Goal: Task Accomplishment & Management: Contribute content

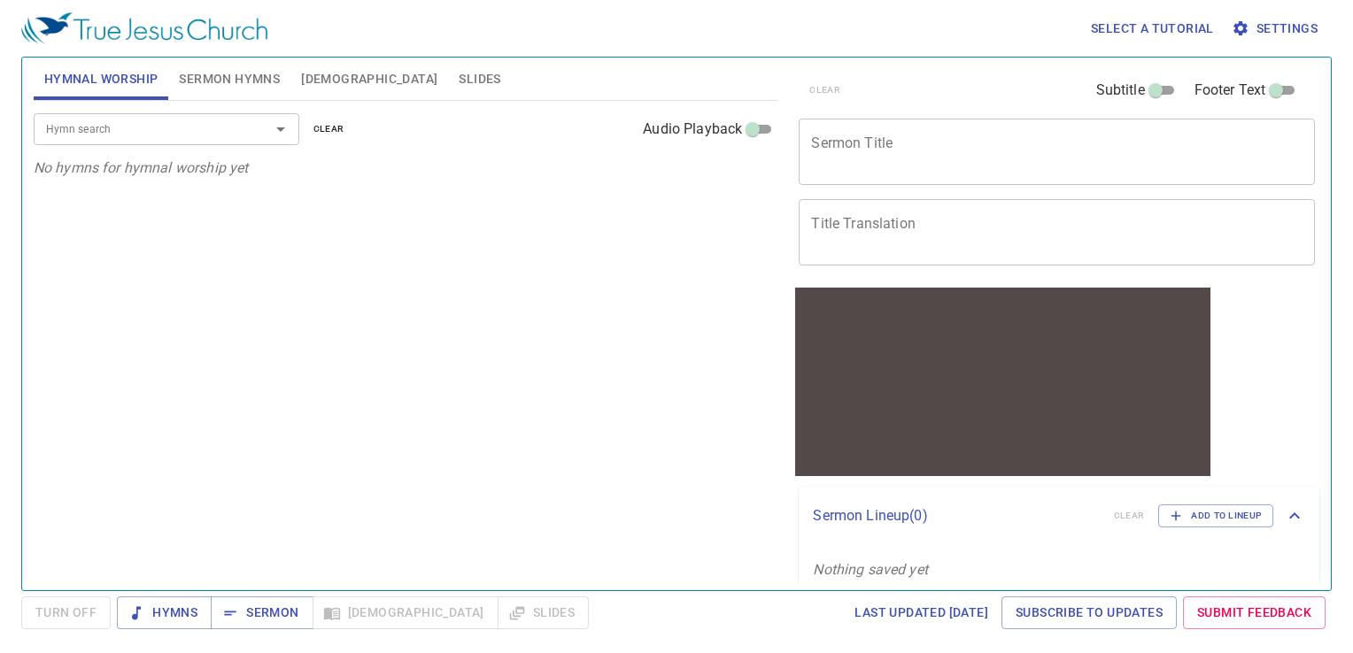
click at [241, 66] on button "Sermon Hymns" at bounding box center [229, 79] width 122 height 42
click at [214, 128] on input "Hymn search" at bounding box center [140, 129] width 203 height 20
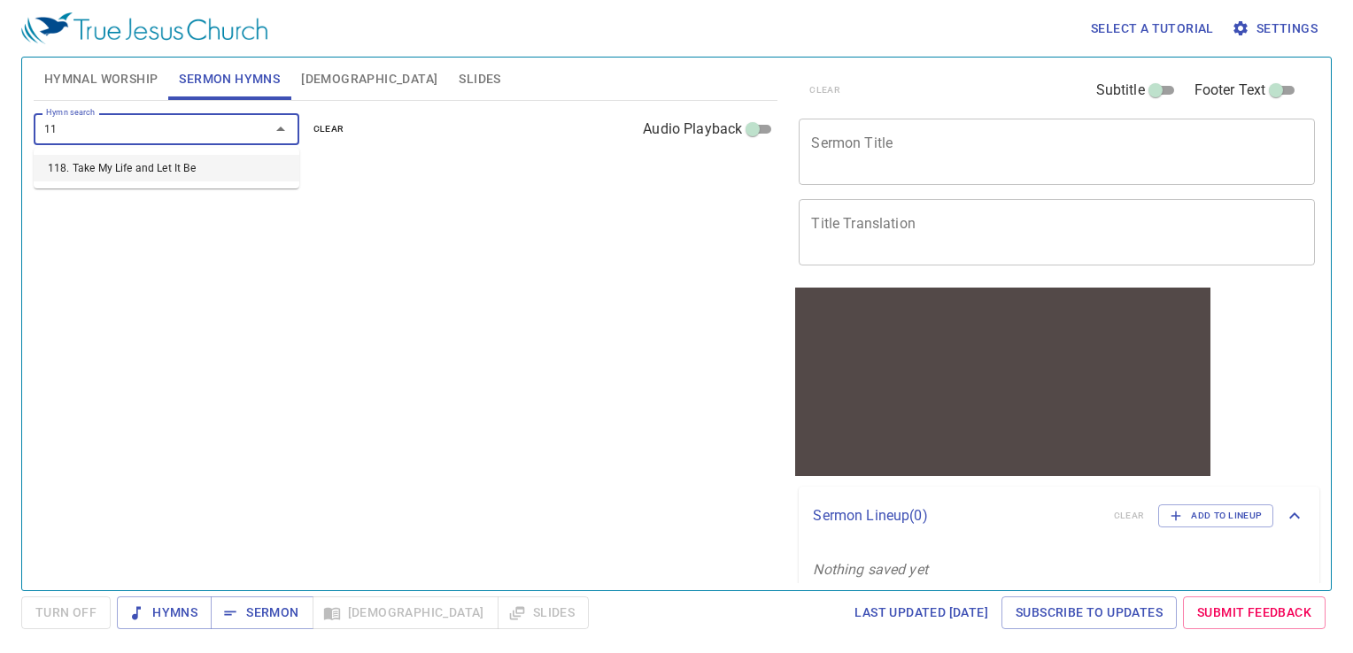
type input "118"
click at [209, 168] on li "118. Take My Life and Let It Be" at bounding box center [167, 168] width 266 height 27
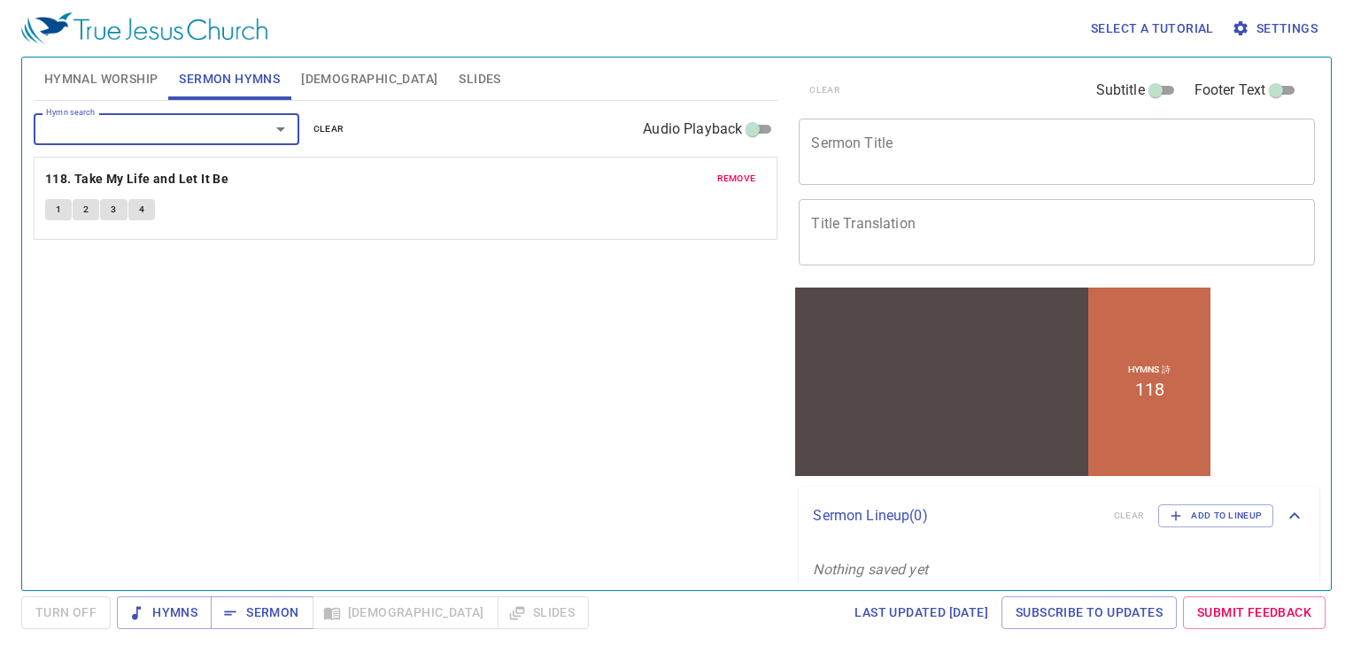
click at [42, 212] on div "remove 118. Take My Life and Let It Be 1 2 3 4" at bounding box center [406, 198] width 743 height 81
click at [62, 211] on button "1" at bounding box center [58, 209] width 27 height 21
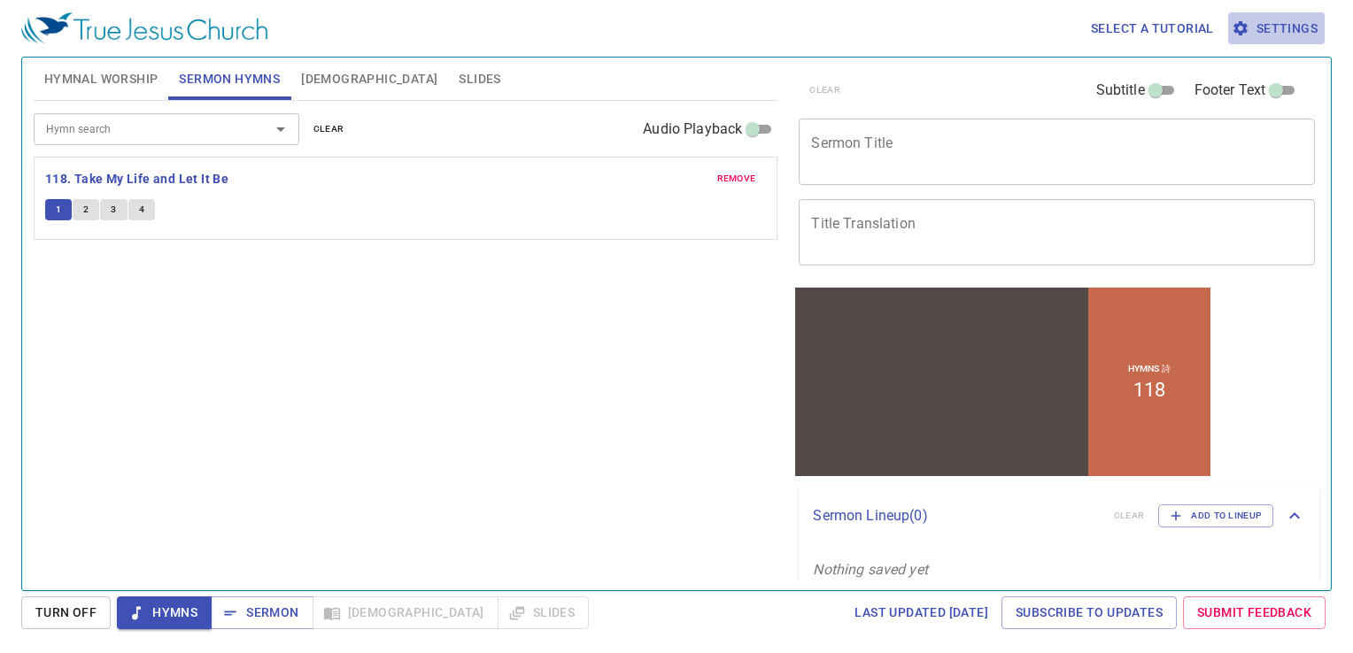
click at [671, 25] on span "Settings" at bounding box center [1276, 29] width 82 height 22
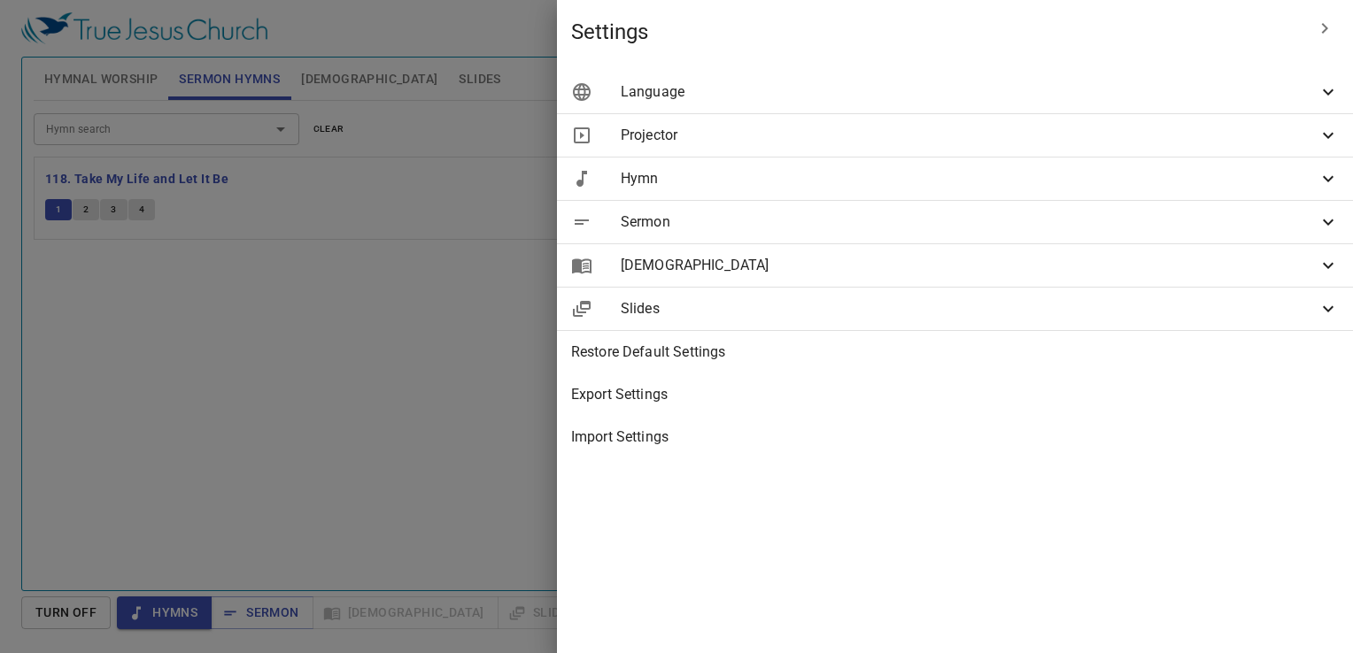
click at [671, 94] on span "Language" at bounding box center [969, 91] width 697 height 21
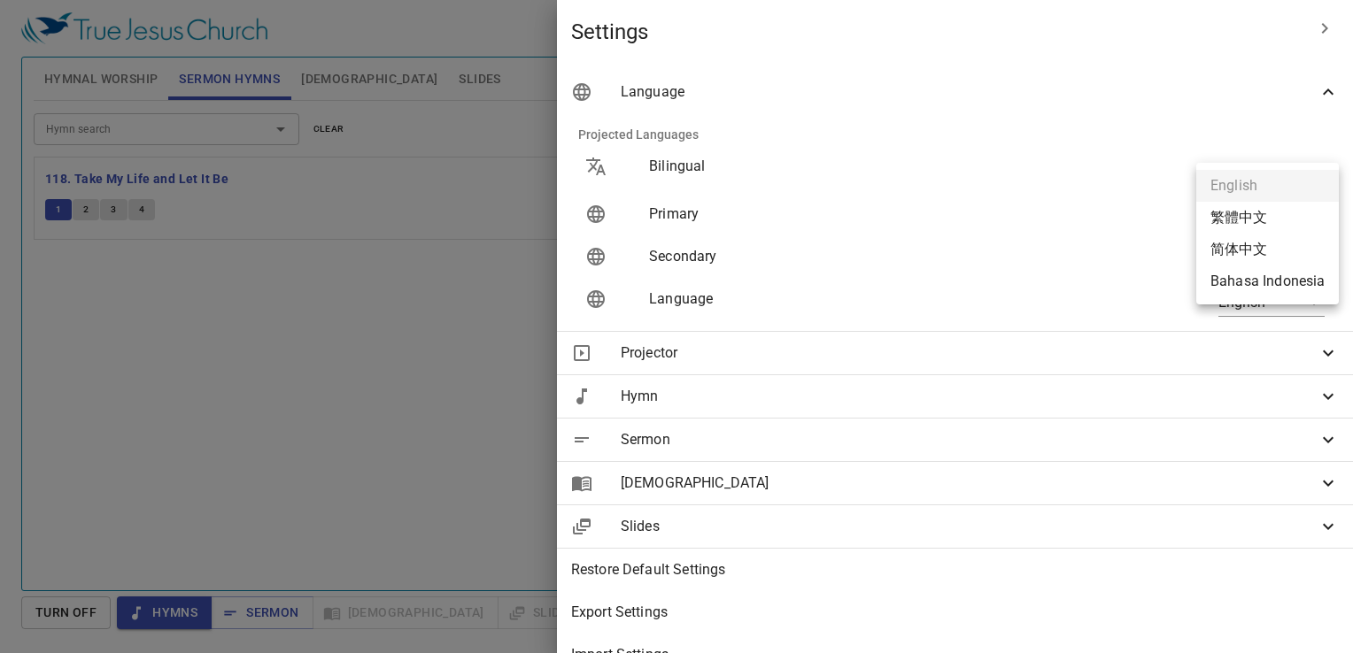
click at [671, 215] on body "Select a tutorial Settings Hymnal Worship Sermon Hymns Bible Slides Hymn search…" at bounding box center [676, 326] width 1353 height 653
click at [671, 277] on li "Bahasa Indonesia" at bounding box center [1267, 282] width 143 height 32
type input "id"
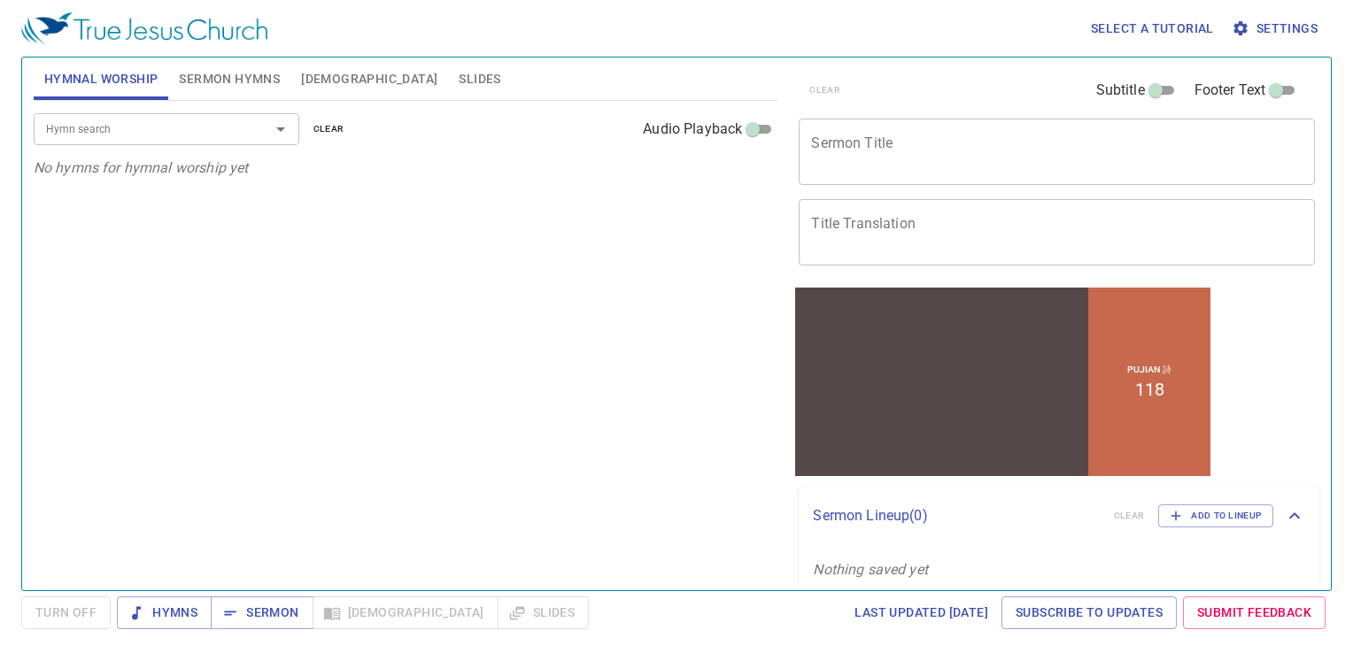
click at [1264, 28] on span "Settings" at bounding box center [1276, 29] width 82 height 22
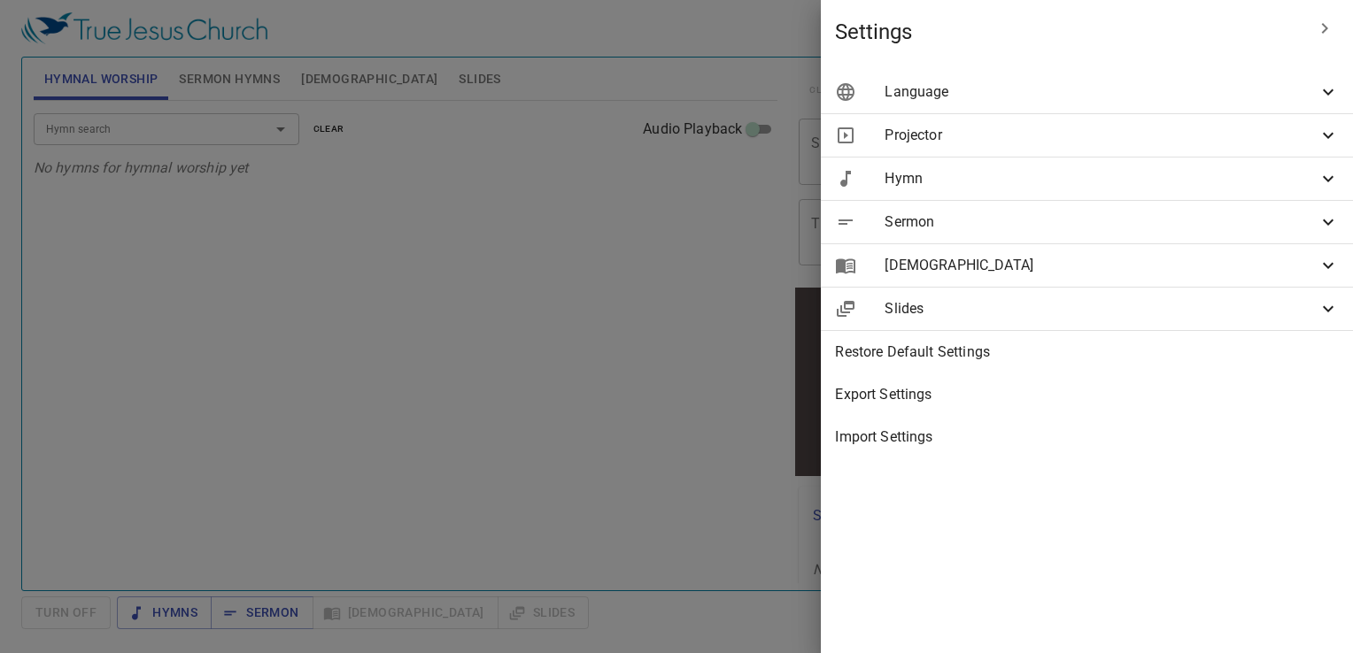
click at [1037, 134] on span "Projector" at bounding box center [1101, 135] width 433 height 21
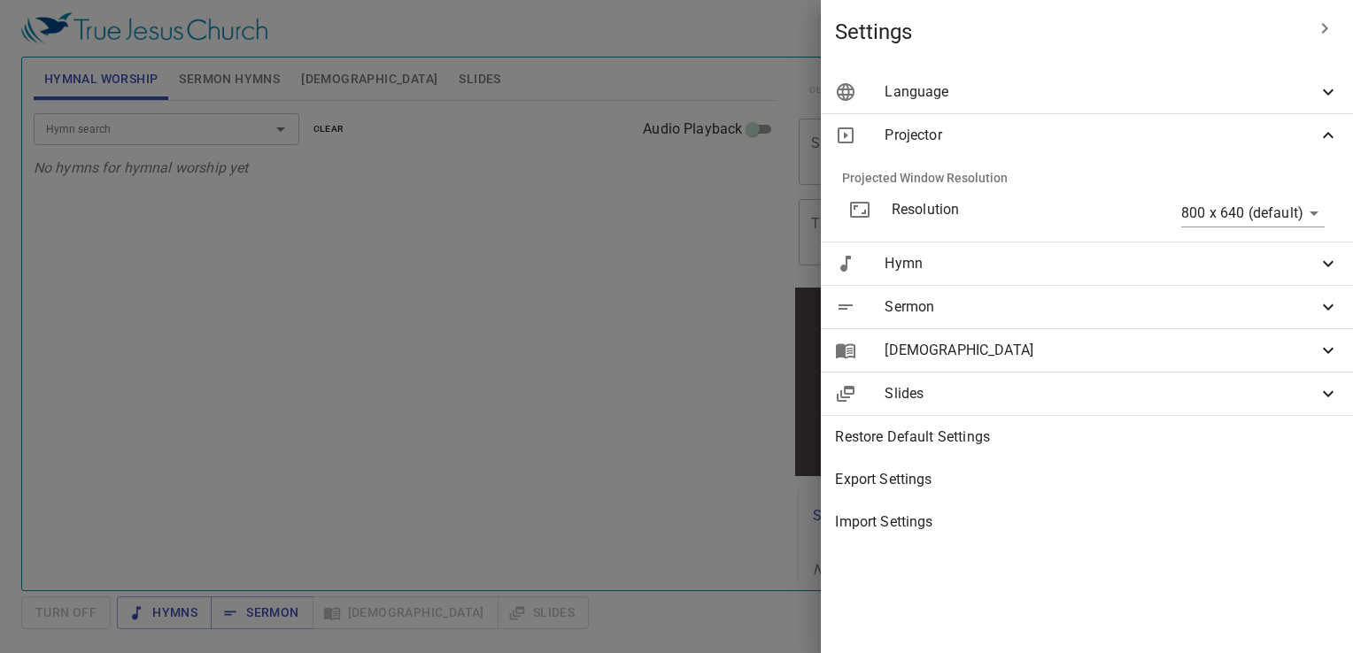
click at [963, 264] on span "Hymn" at bounding box center [1101, 263] width 433 height 21
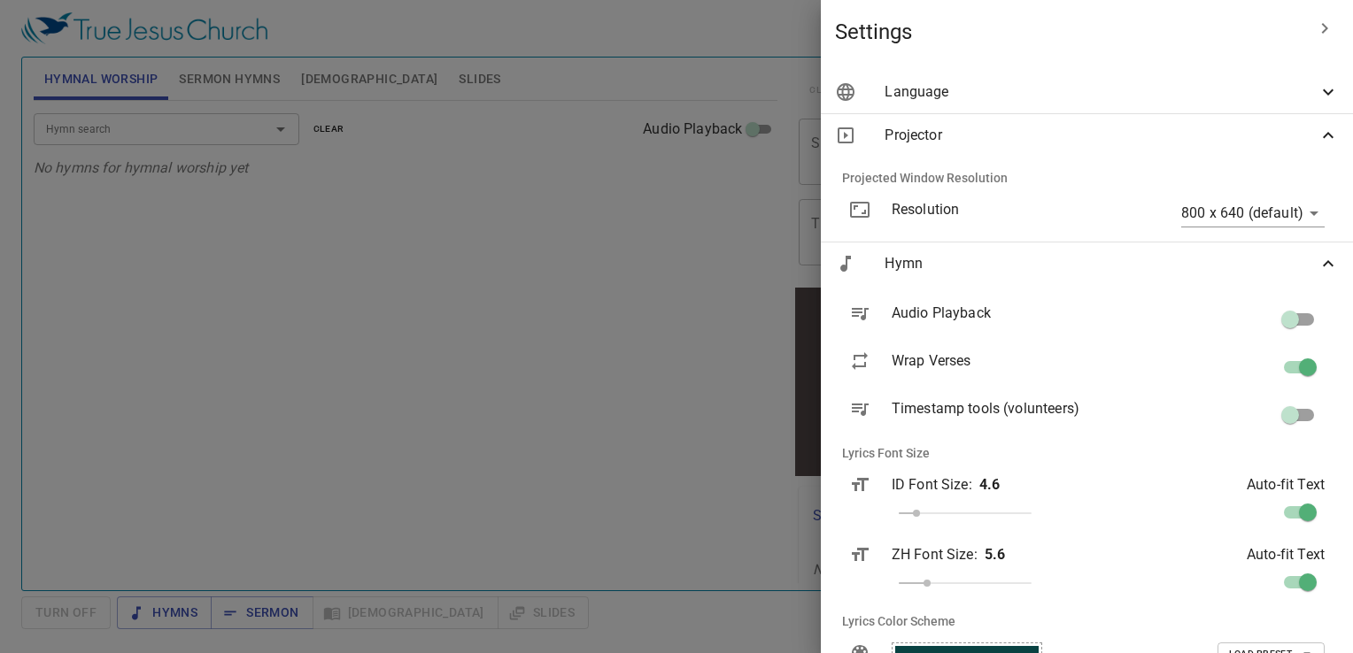
click at [976, 266] on span "Hymn" at bounding box center [1101, 263] width 433 height 21
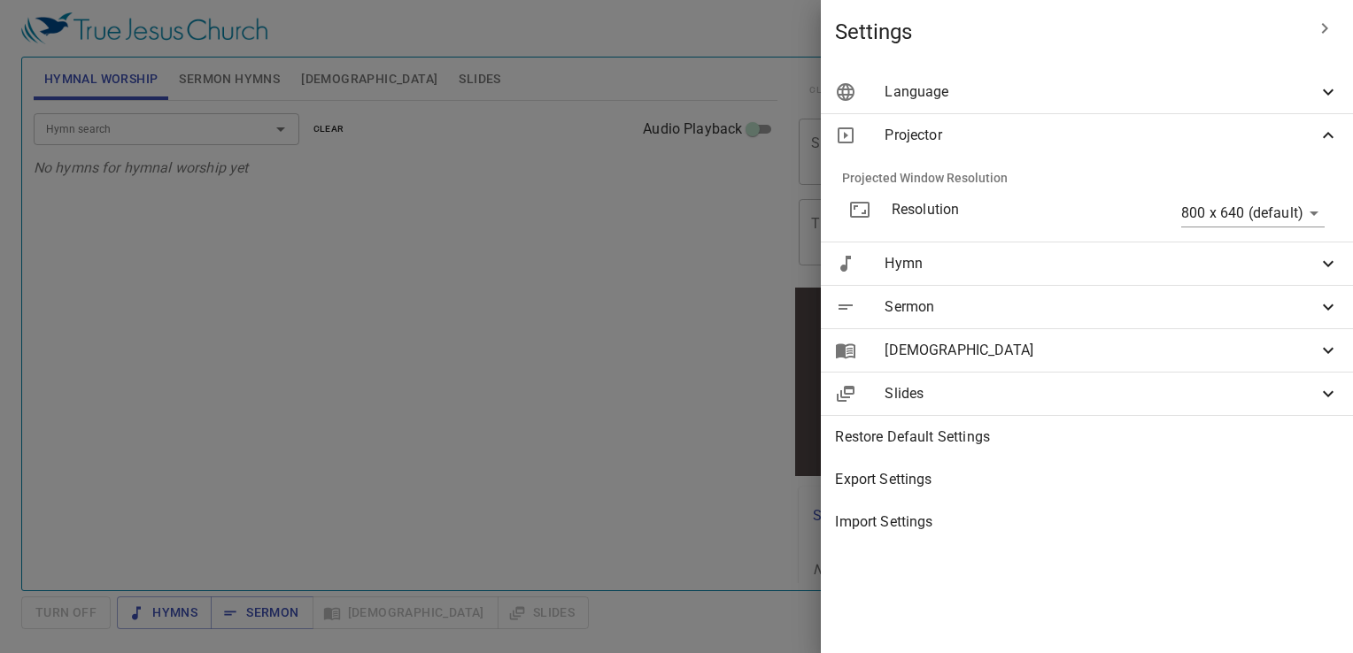
click at [987, 107] on div "Language" at bounding box center [1087, 92] width 532 height 42
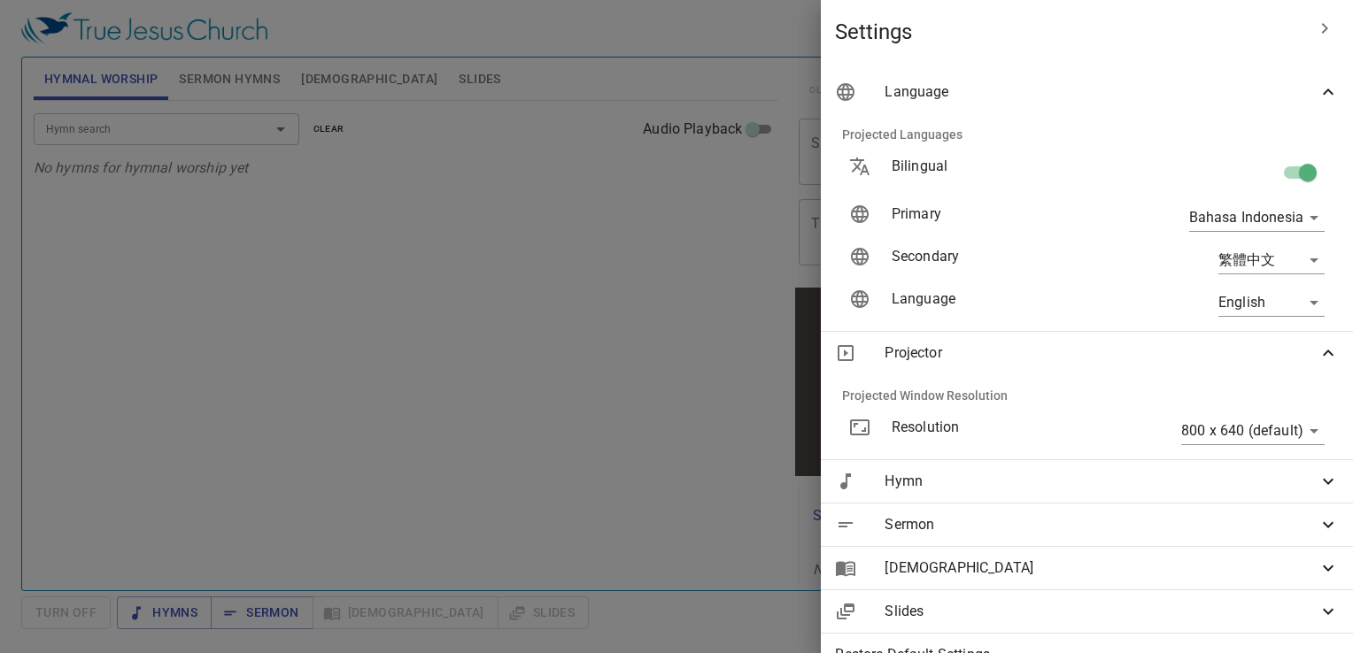
click at [455, 140] on div at bounding box center [676, 326] width 1353 height 653
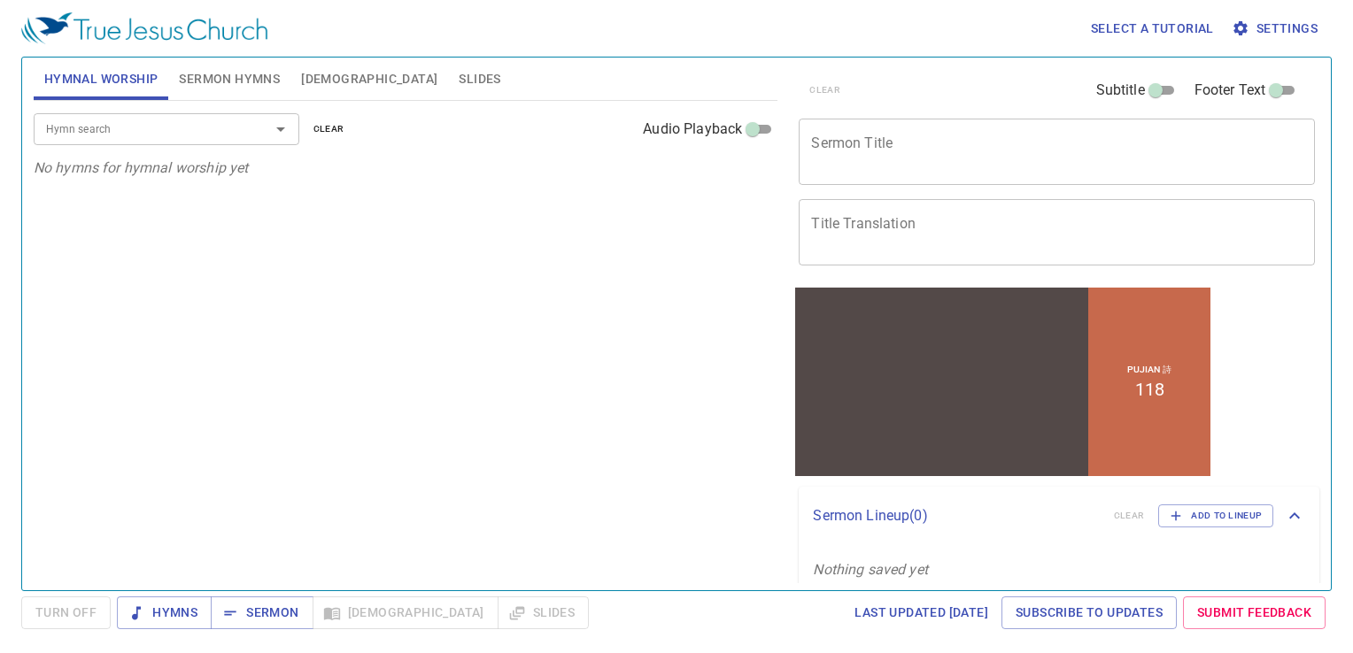
click at [205, 65] on button "Sermon Hymns" at bounding box center [229, 79] width 122 height 42
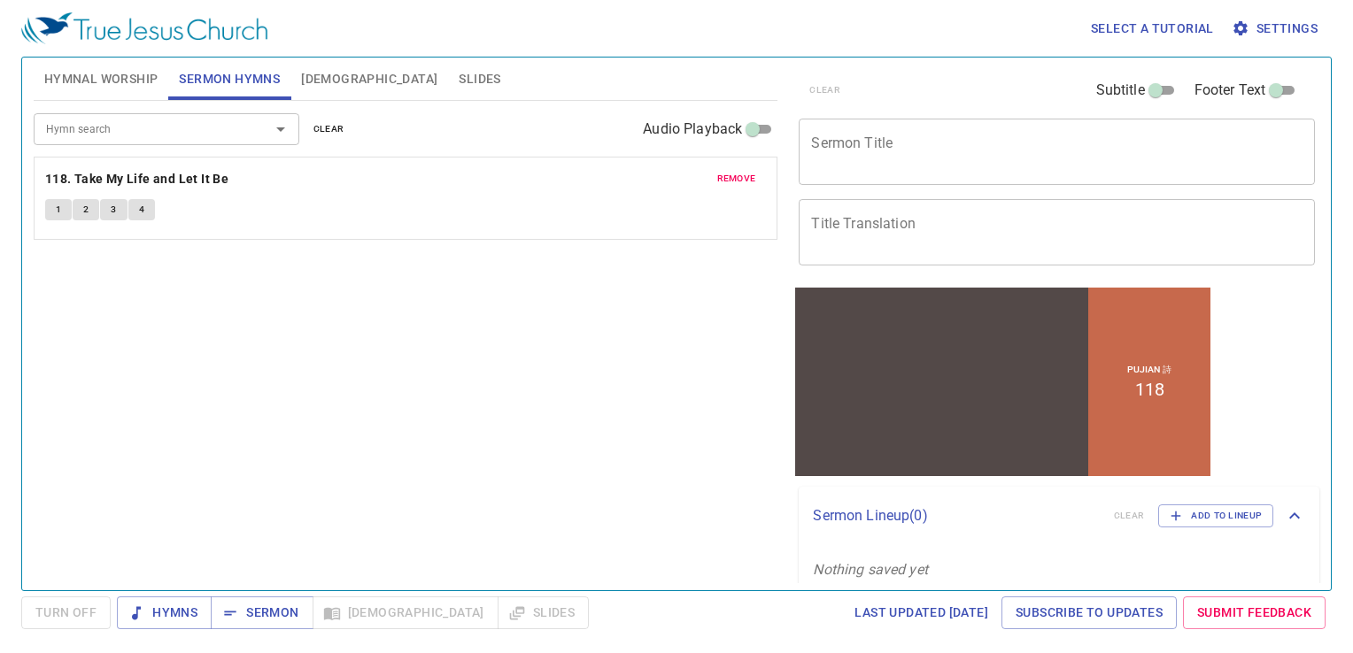
click at [51, 211] on button "1" at bounding box center [58, 209] width 27 height 21
click at [89, 211] on button "2" at bounding box center [86, 209] width 27 height 21
click at [106, 207] on button "3" at bounding box center [113, 209] width 27 height 21
click at [146, 213] on button "4" at bounding box center [141, 209] width 27 height 21
click at [321, 69] on span "[DEMOGRAPHIC_DATA]" at bounding box center [369, 79] width 136 height 22
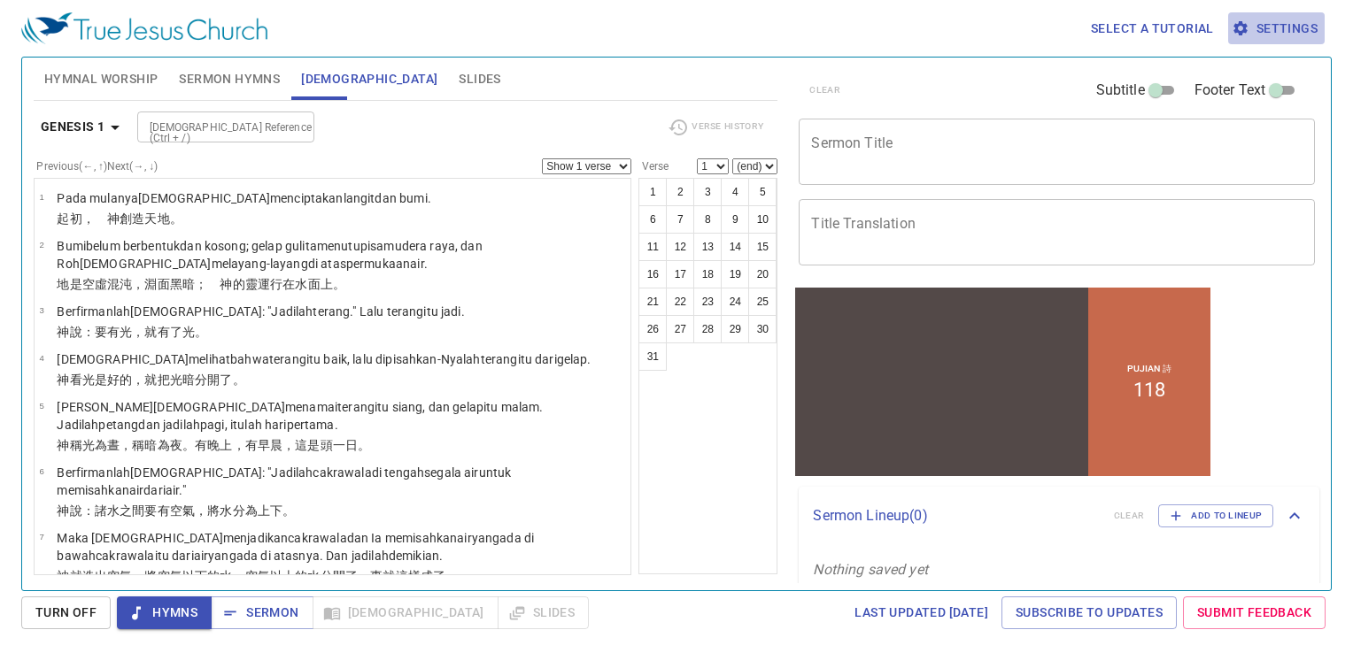
click at [1246, 43] on button "Settings" at bounding box center [1276, 28] width 97 height 33
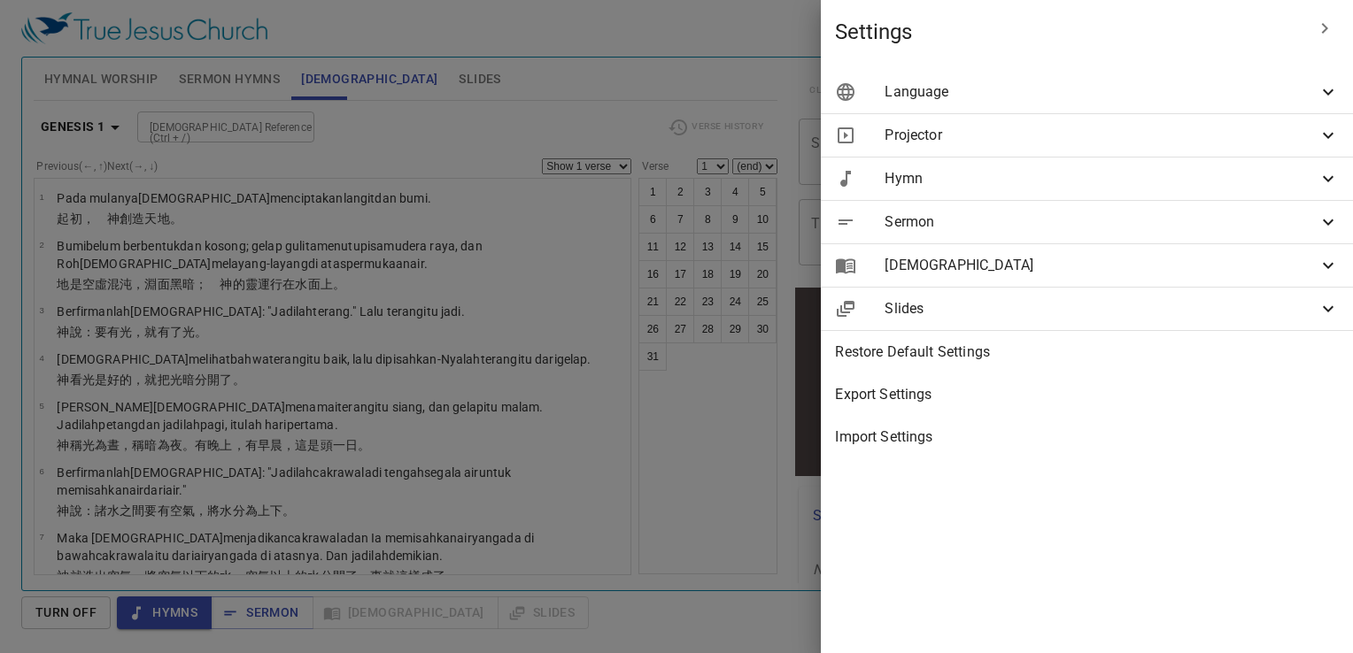
click at [972, 104] on div "Language" at bounding box center [1087, 92] width 532 height 42
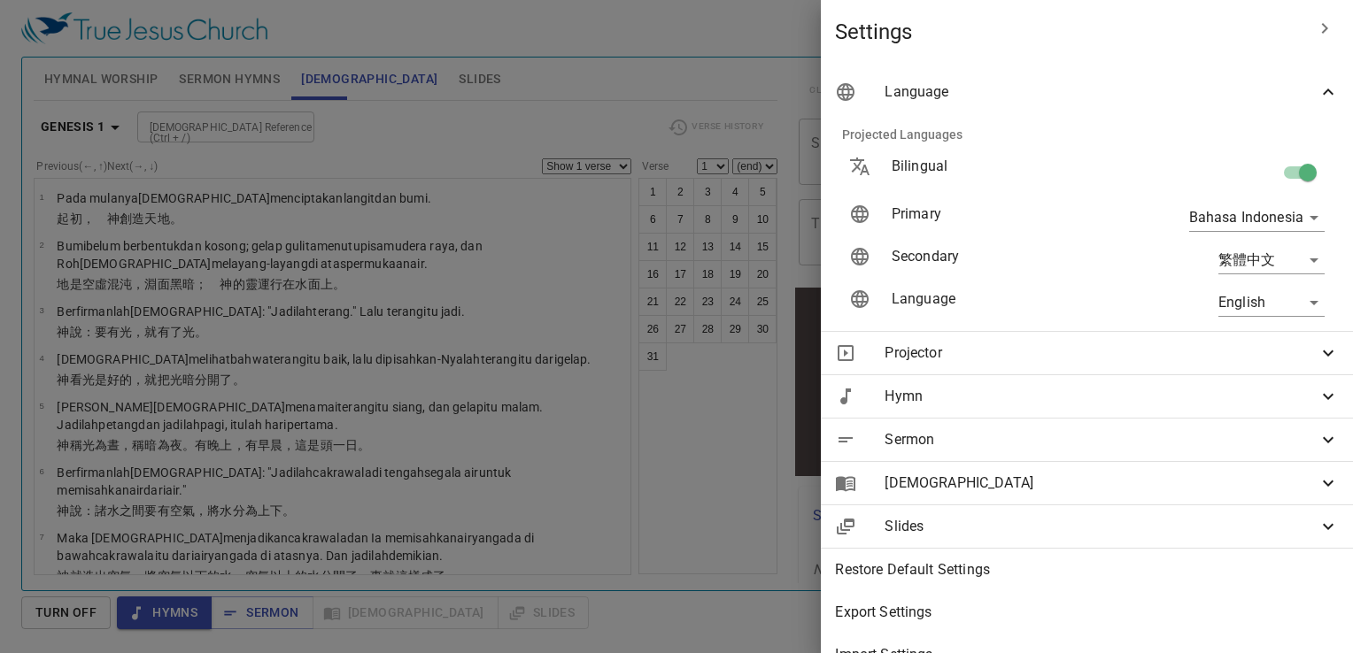
click at [1208, 258] on body "Select a tutorial Settings Hymnal Worship Sermon Hymns [DEMOGRAPHIC_DATA] Slide…" at bounding box center [676, 326] width 1353 height 653
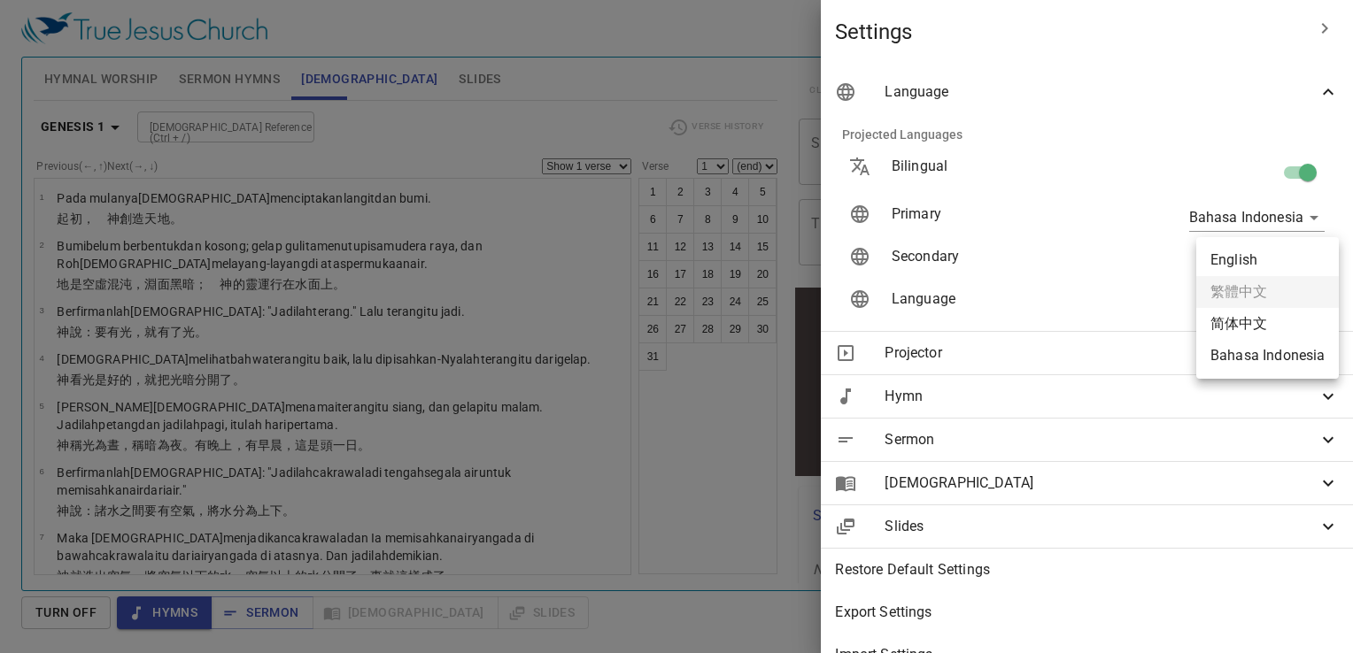
click at [1158, 62] on div at bounding box center [676, 326] width 1353 height 653
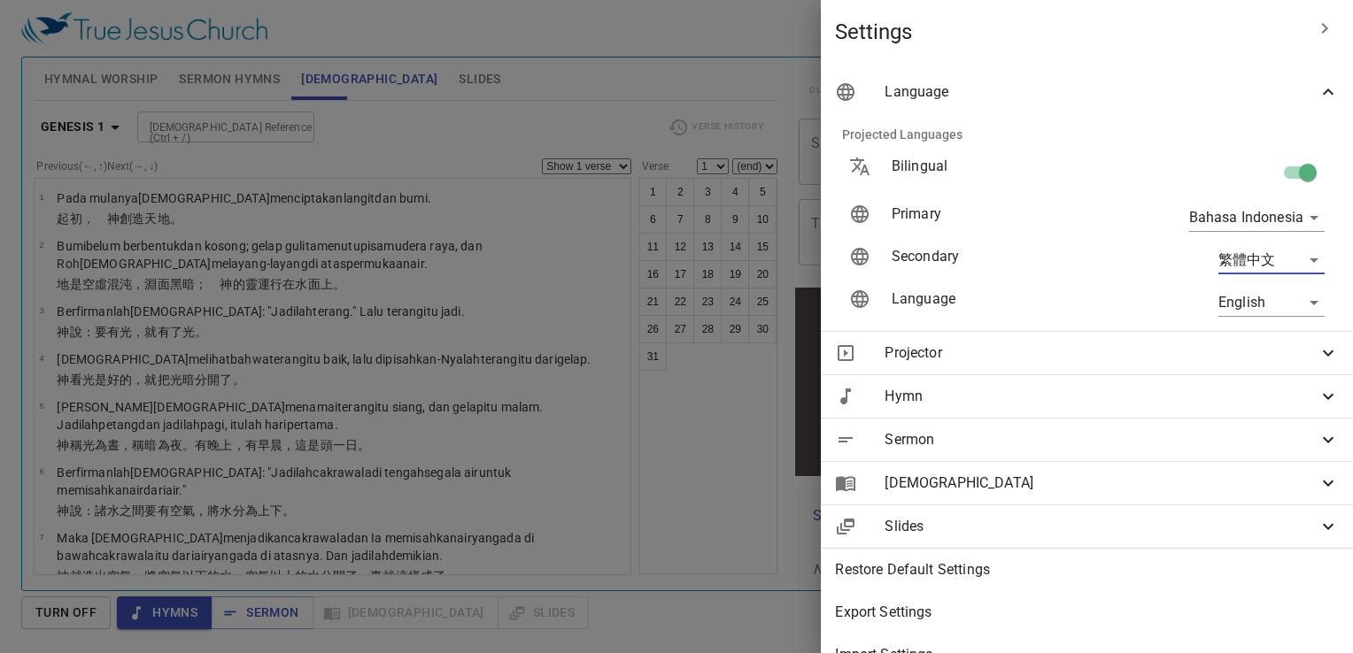
click at [1240, 297] on body "Select a tutorial Settings Hymnal Worship Sermon Hymns [DEMOGRAPHIC_DATA] Slide…" at bounding box center [676, 326] width 1353 height 653
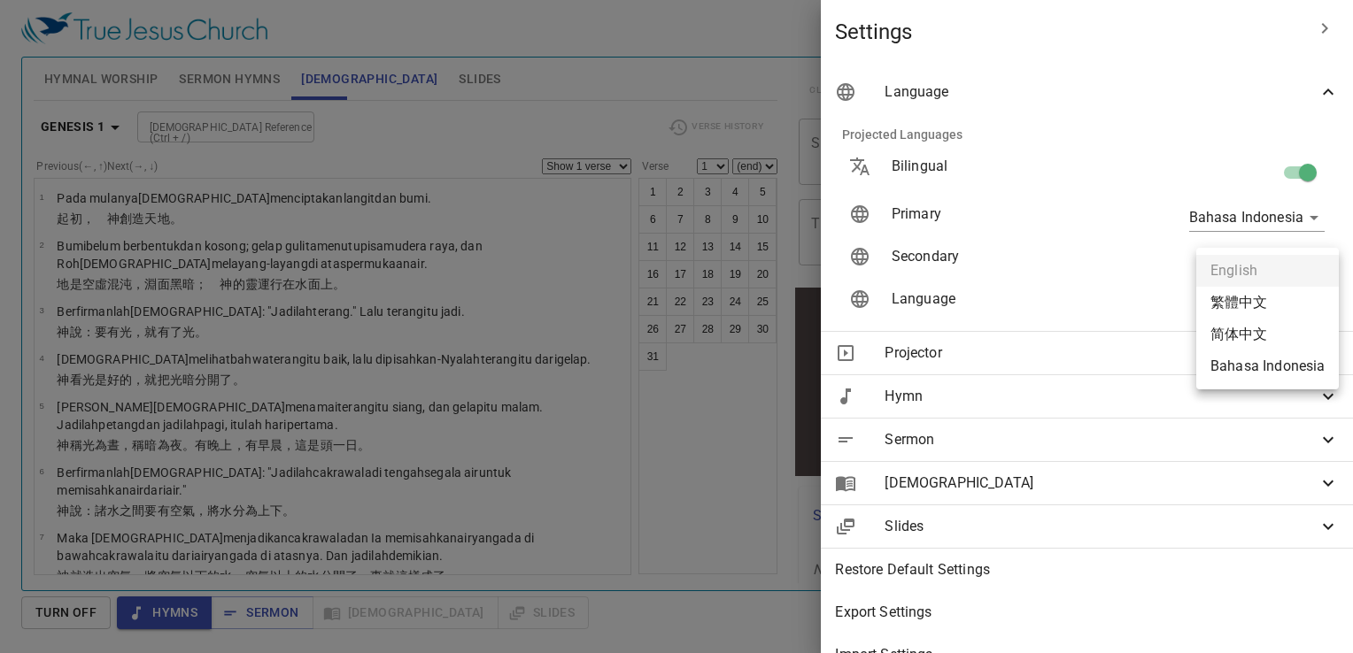
click at [506, 141] on div at bounding box center [676, 326] width 1353 height 653
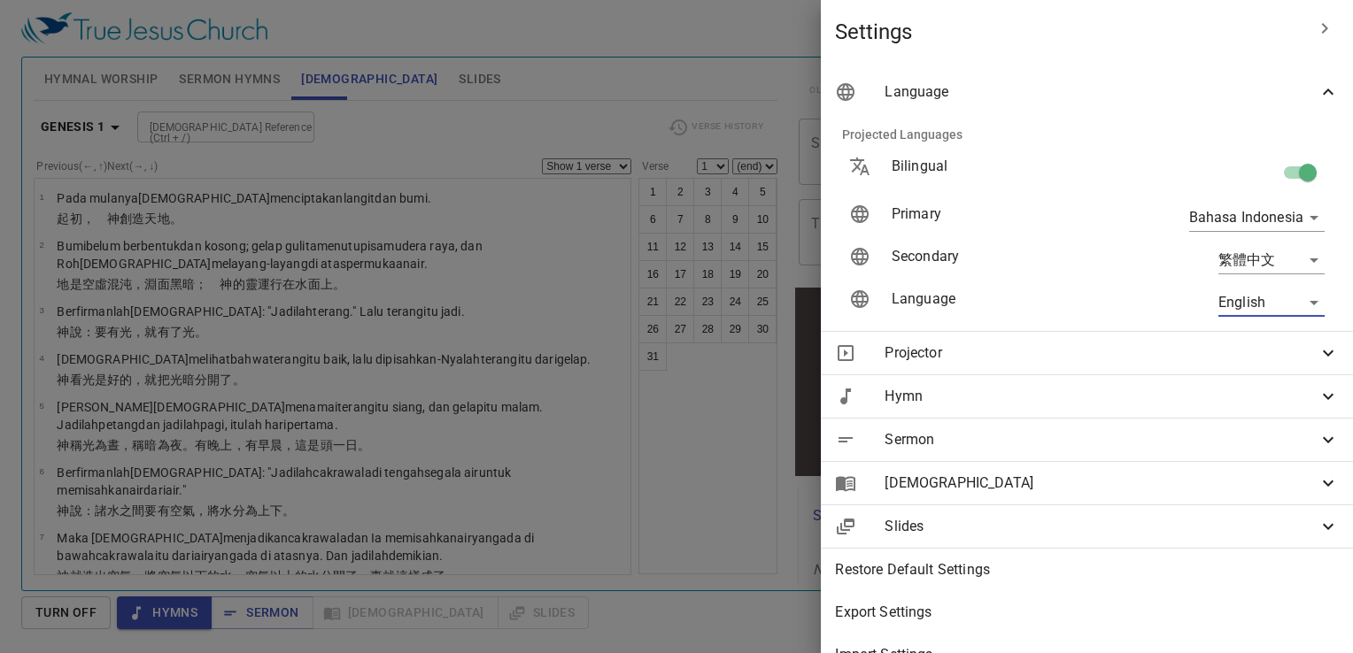
click at [495, 133] on div at bounding box center [676, 326] width 1353 height 653
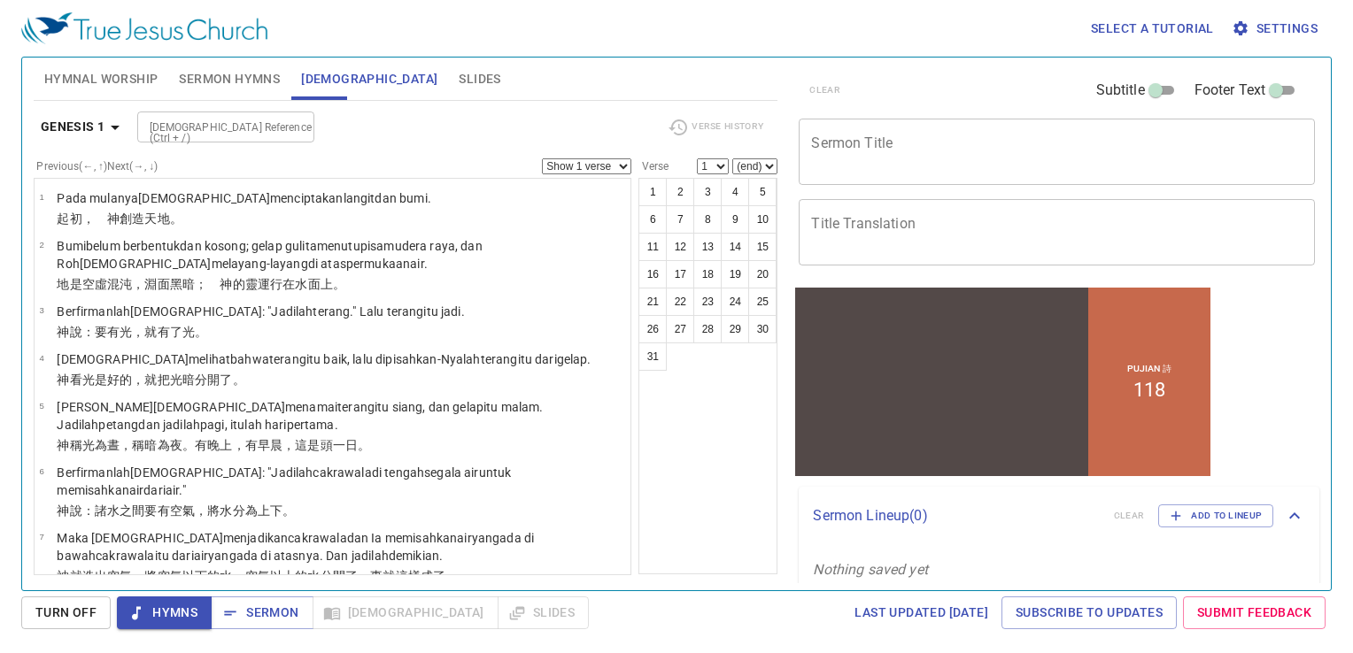
click at [173, 61] on button "Sermon Hymns" at bounding box center [229, 79] width 122 height 42
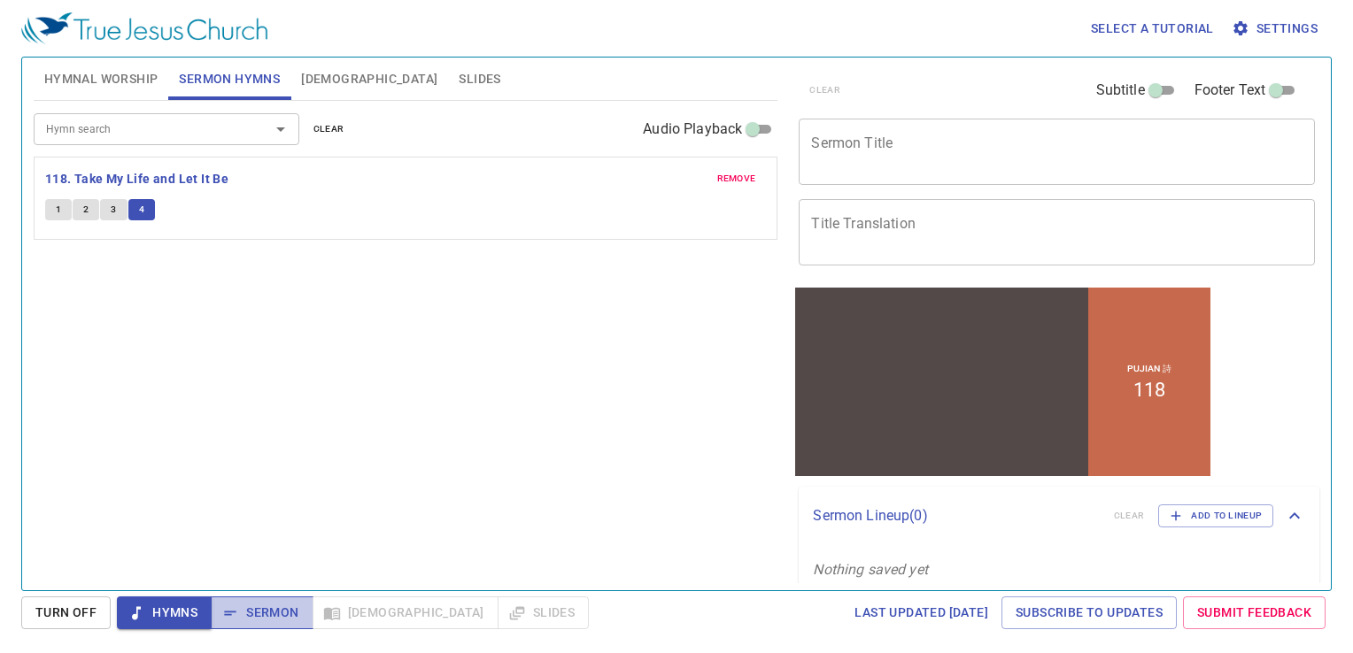
click at [251, 622] on span "Sermon" at bounding box center [261, 613] width 73 height 22
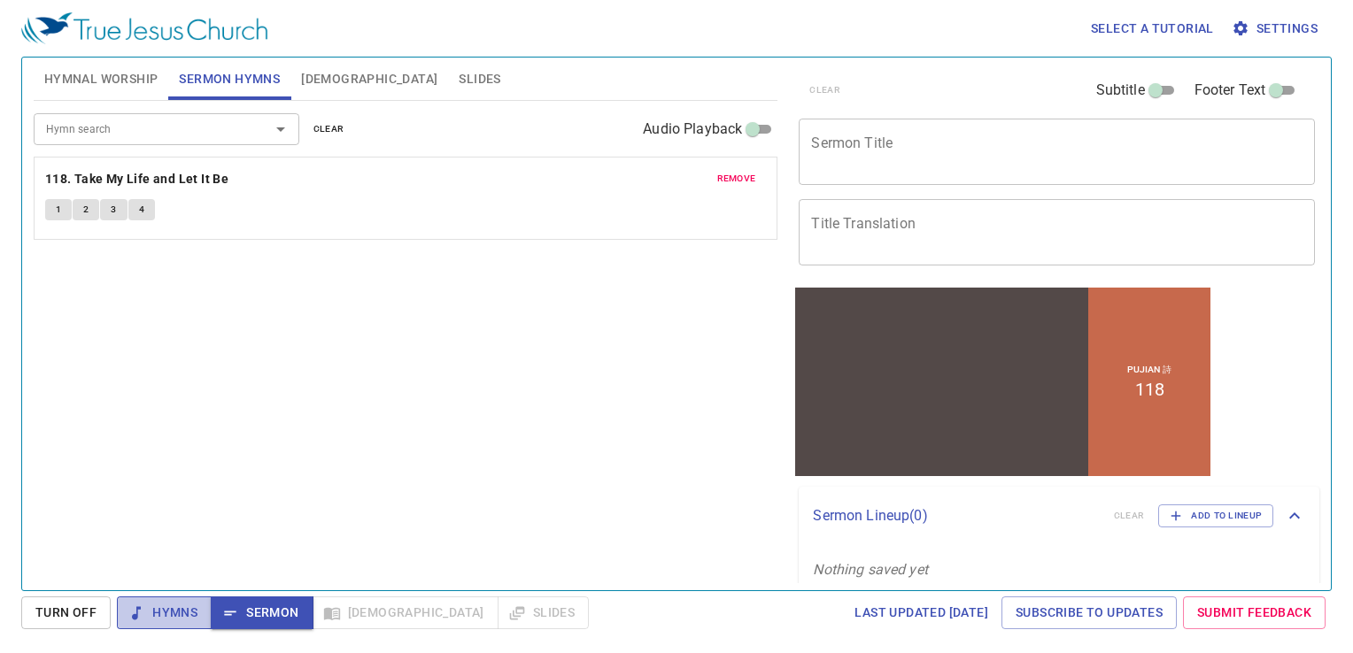
click at [198, 622] on button "Hymns" at bounding box center [164, 613] width 95 height 33
click at [243, 611] on span "Sermon" at bounding box center [261, 613] width 73 height 22
click at [127, 85] on span "Hymnal Worship" at bounding box center [101, 79] width 114 height 22
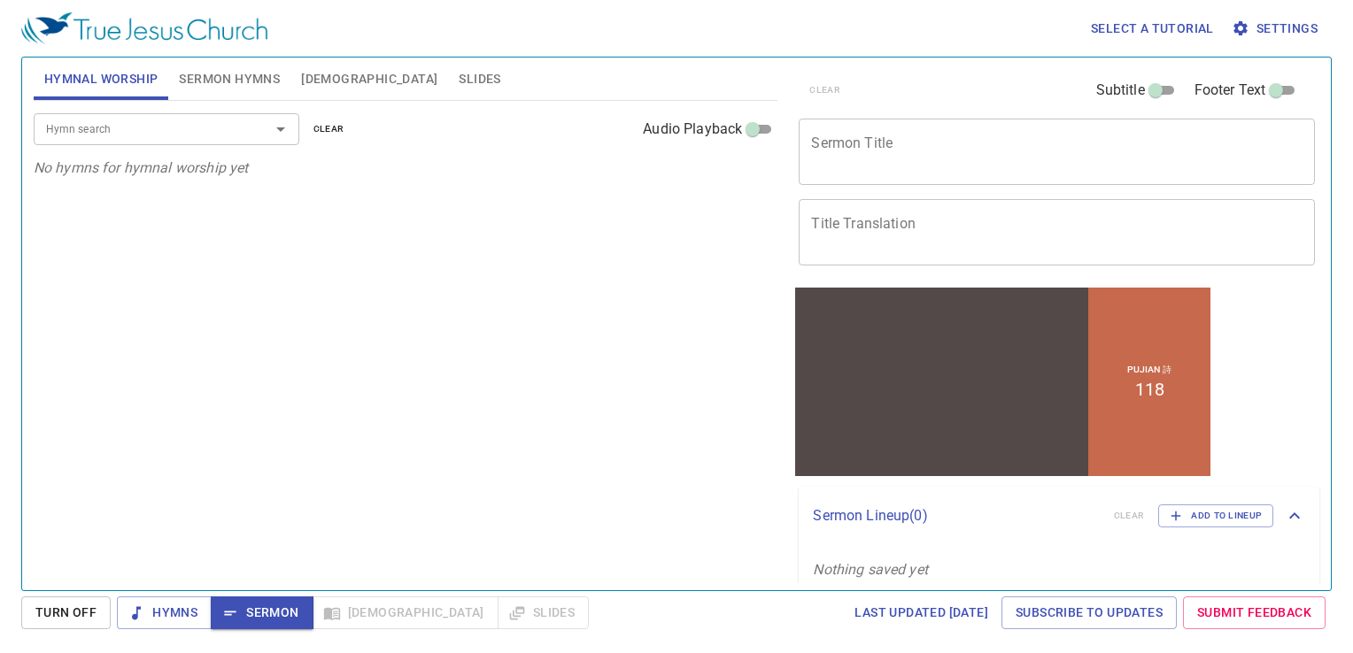
click at [219, 89] on span "Sermon Hymns" at bounding box center [229, 79] width 101 height 22
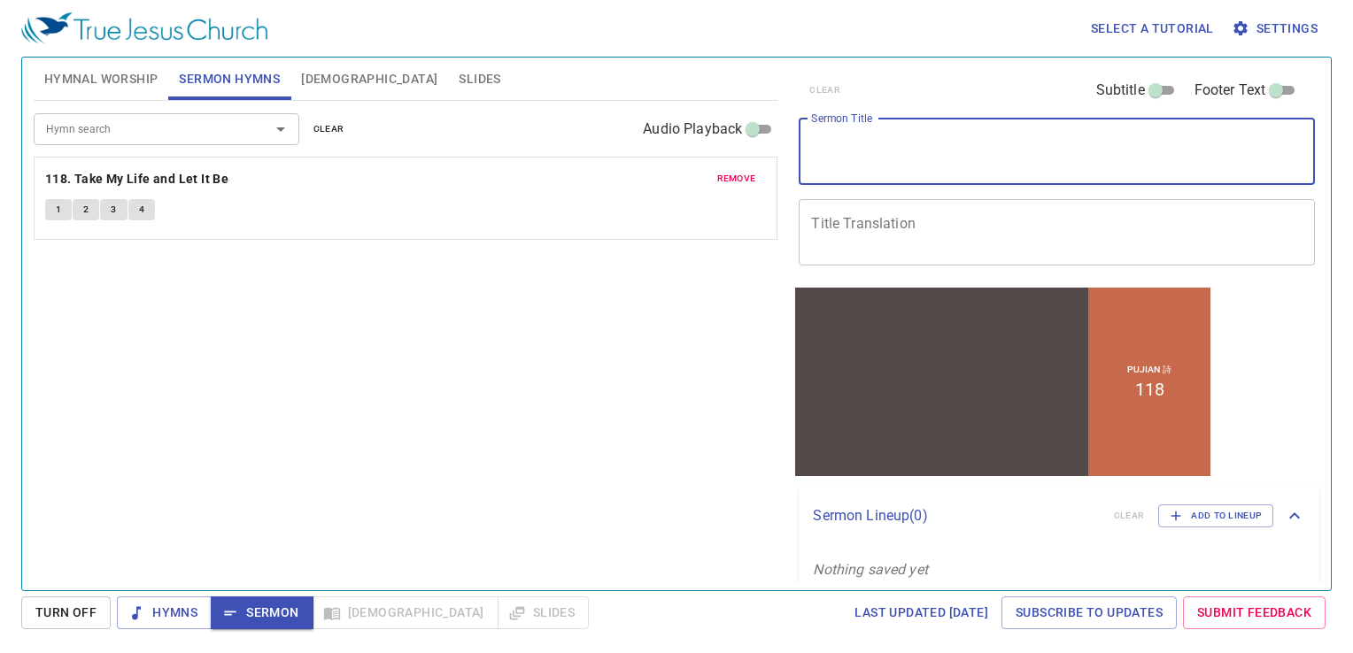
click at [878, 143] on textarea "Sermon Title" at bounding box center [1056, 152] width 491 height 34
type textarea "DOA SORE"
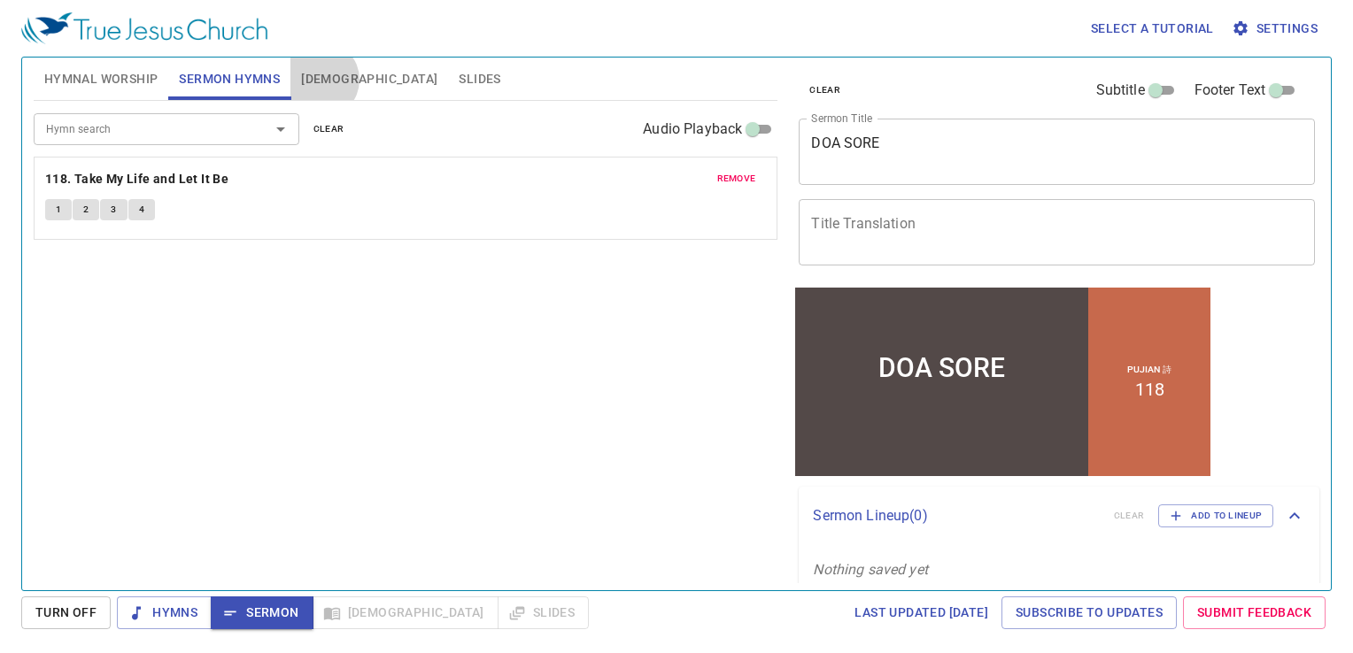
click at [321, 80] on span "[DEMOGRAPHIC_DATA]" at bounding box center [369, 79] width 136 height 22
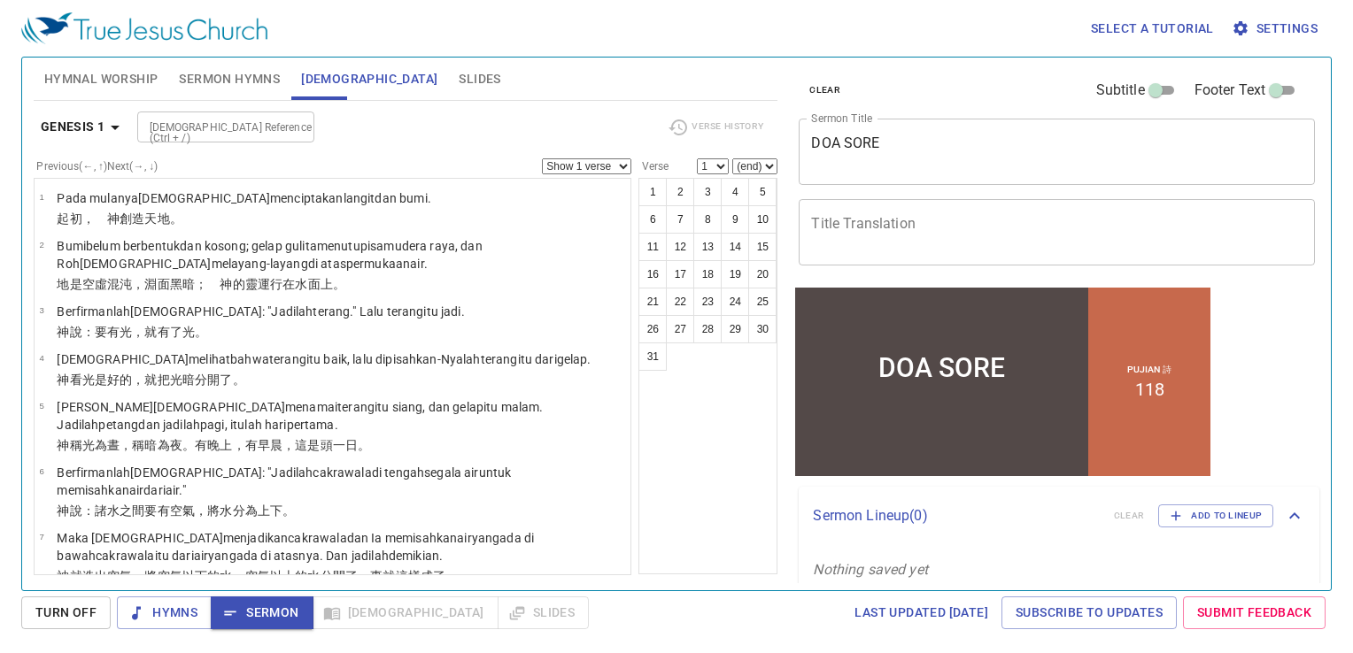
click at [237, 136] on div "[DEMOGRAPHIC_DATA] Reference (Ctrl + /)" at bounding box center [225, 127] width 177 height 31
click at [220, 158] on div "Previous (←, ↑) Next (→, ↓) Show 1 verse Show 2 verses Show 3 verses Show 4 ver…" at bounding box center [333, 166] width 599 height 16
click at [96, 123] on b "Genesis 1" at bounding box center [73, 127] width 65 height 22
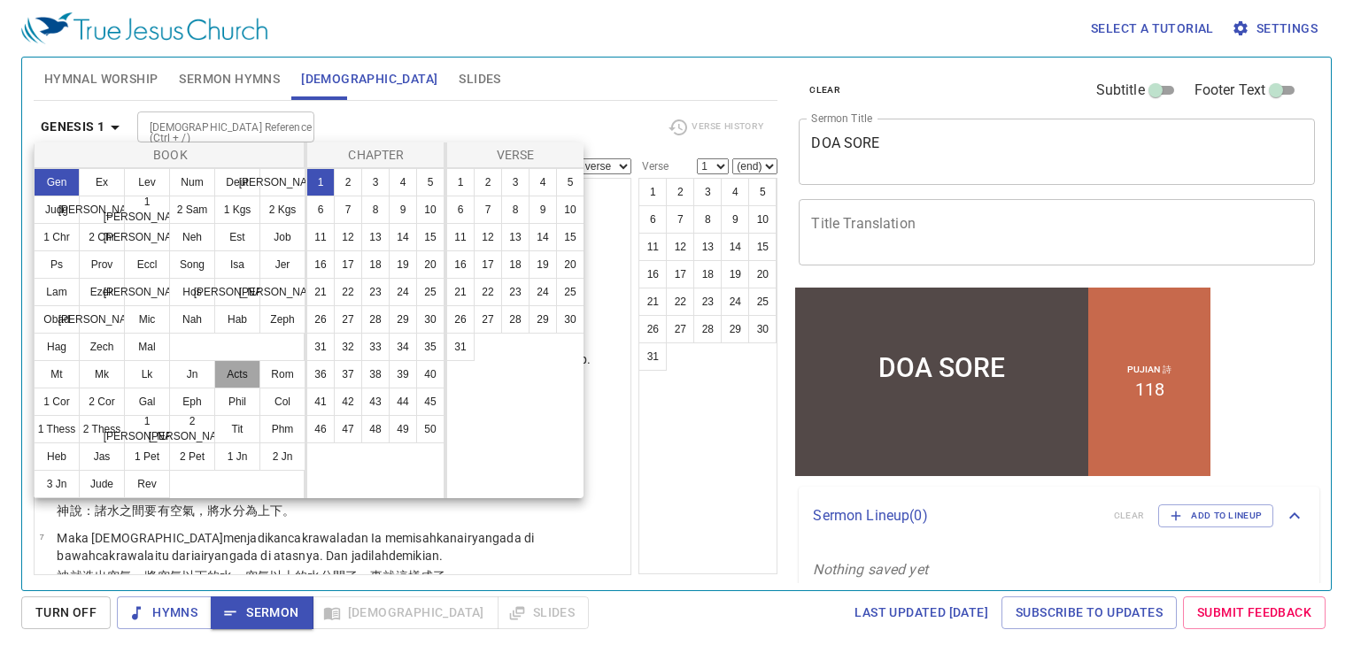
click at [231, 369] on button "Acts" at bounding box center [237, 374] width 46 height 28
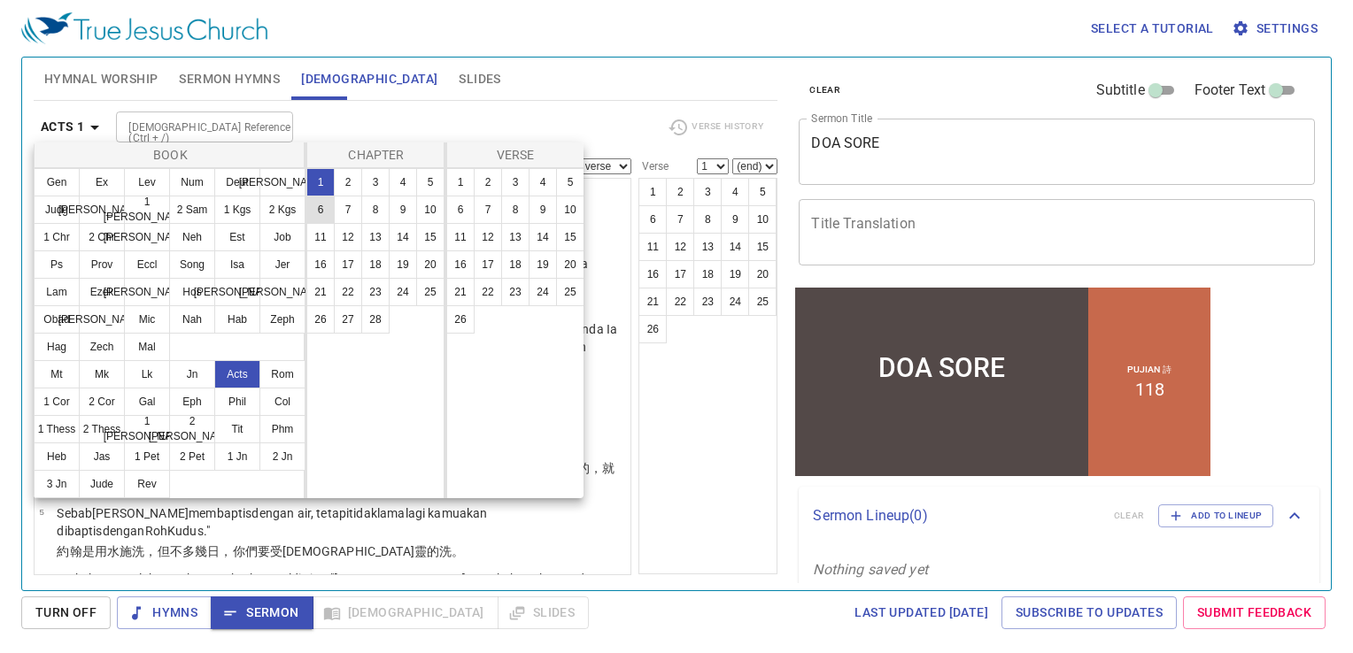
click at [313, 211] on button "6" at bounding box center [320, 210] width 28 height 28
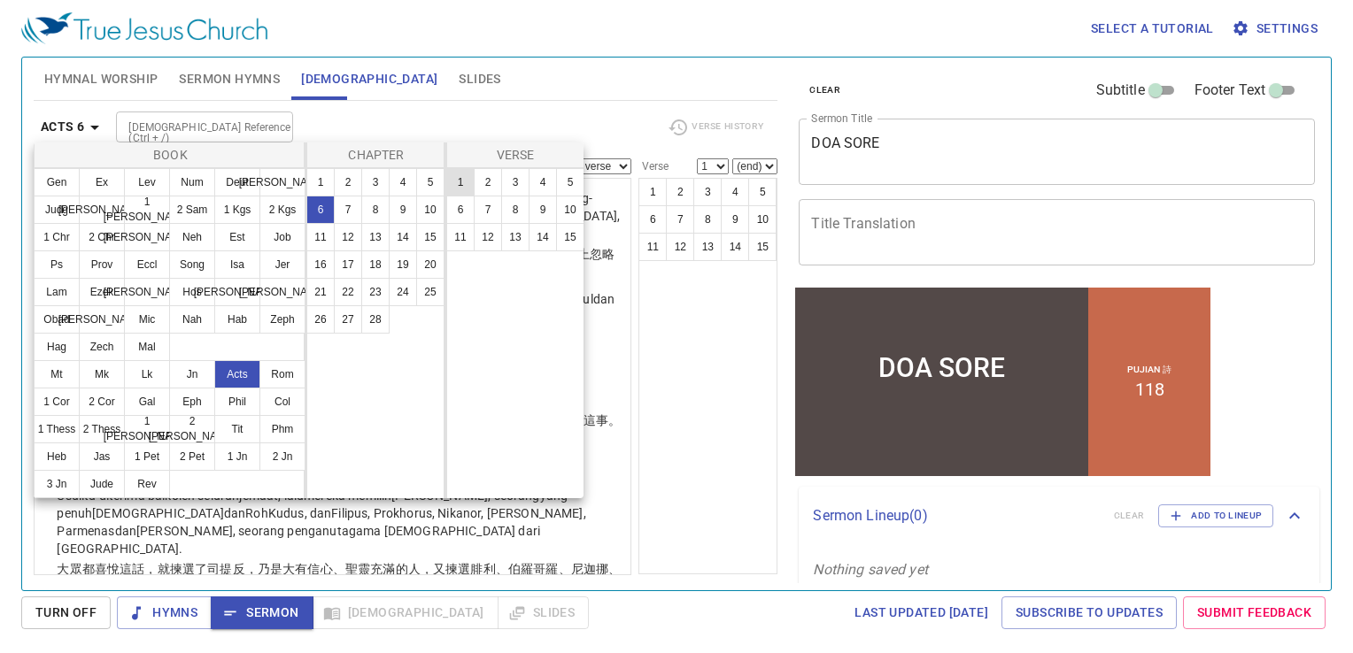
click at [450, 188] on button "1" at bounding box center [460, 182] width 28 height 28
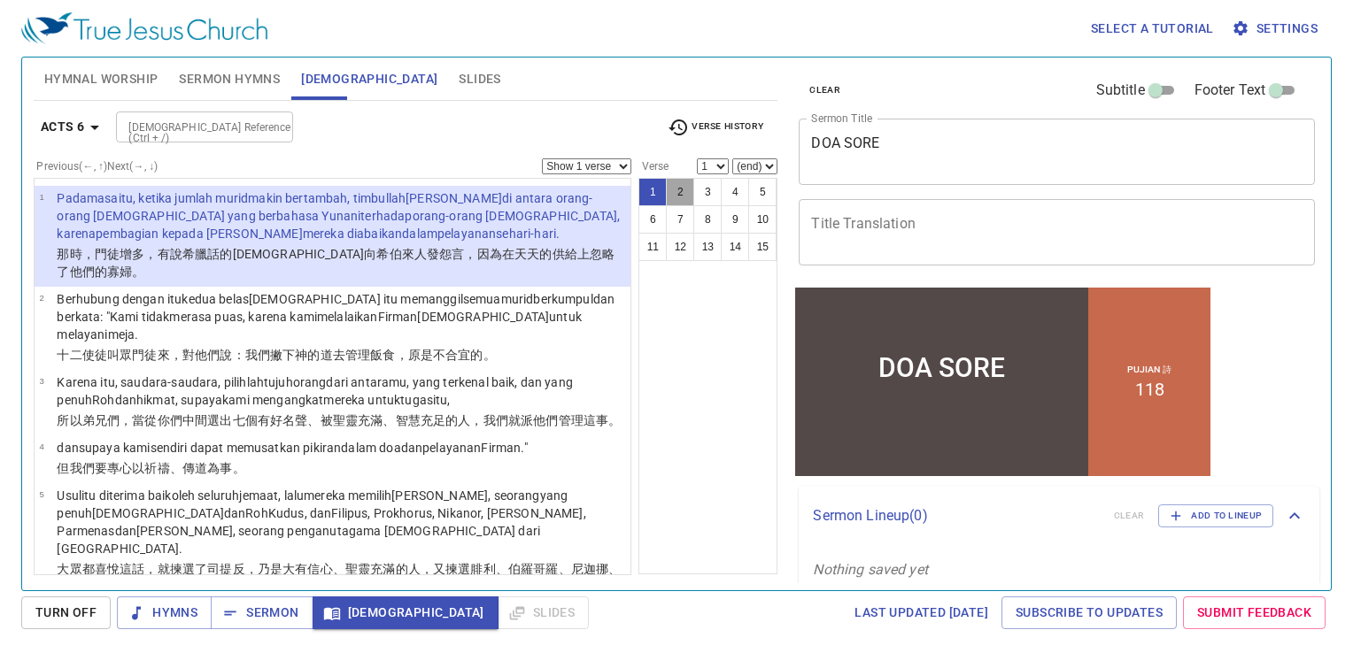
click at [680, 186] on button "2" at bounding box center [680, 192] width 28 height 28
select select "2"
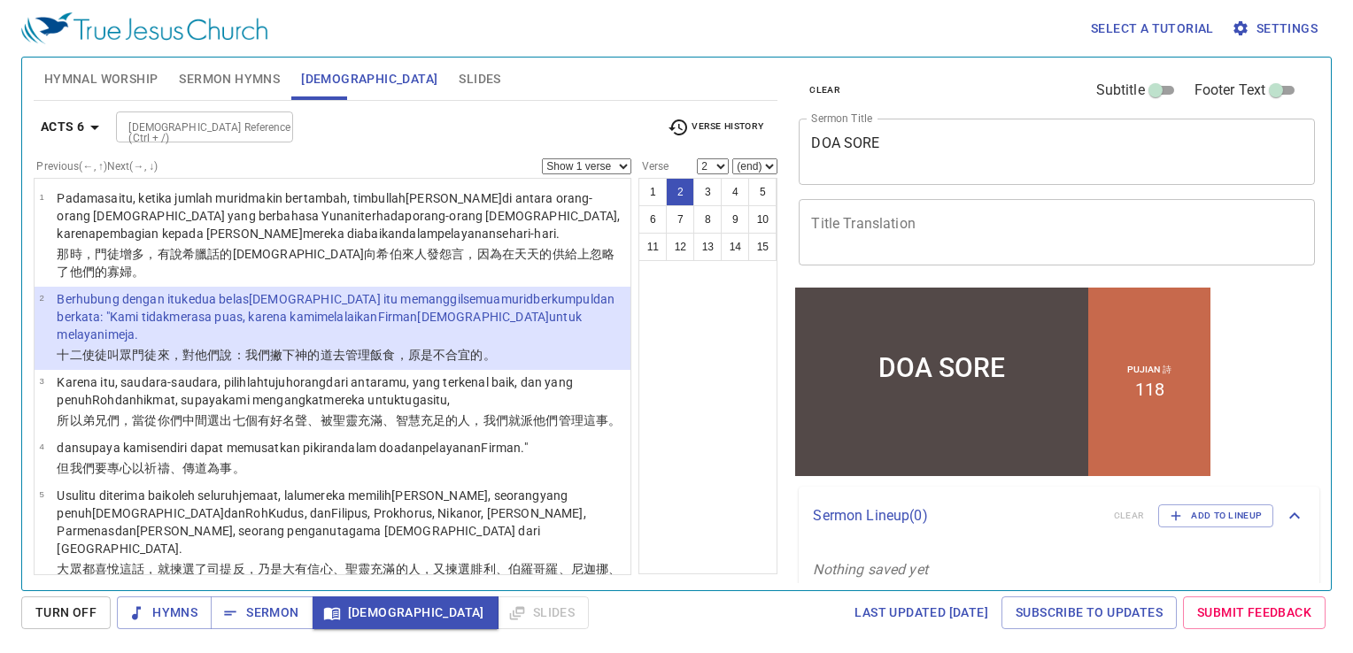
click at [613, 172] on select "Show 1 verse Show 2 verses Show 3 verses Show 4 verses Show 5 verses" at bounding box center [586, 166] width 89 height 16
select select "2"
click at [542, 158] on select "Show 1 verse Show 2 verses Show 3 verses Show 4 verses Show 5 verses" at bounding box center [586, 166] width 89 height 16
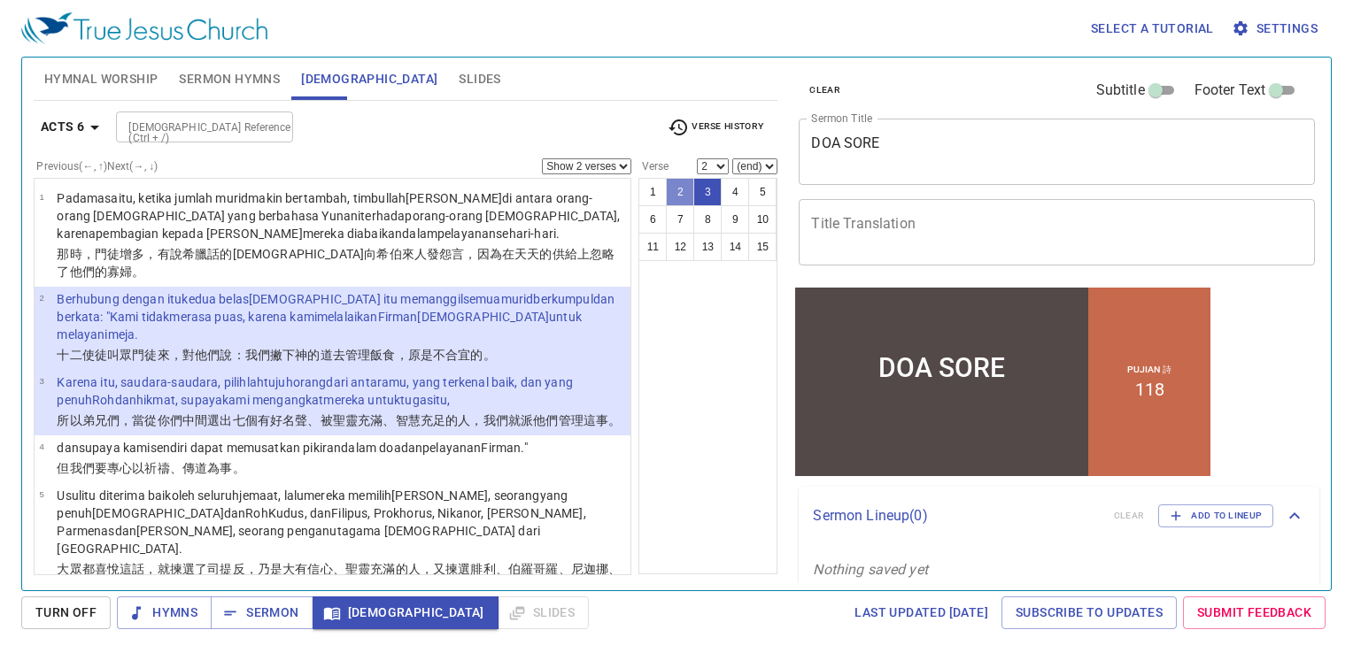
click at [668, 193] on button "2" at bounding box center [680, 192] width 28 height 28
click at [654, 190] on button "1" at bounding box center [652, 192] width 28 height 28
select select "1"
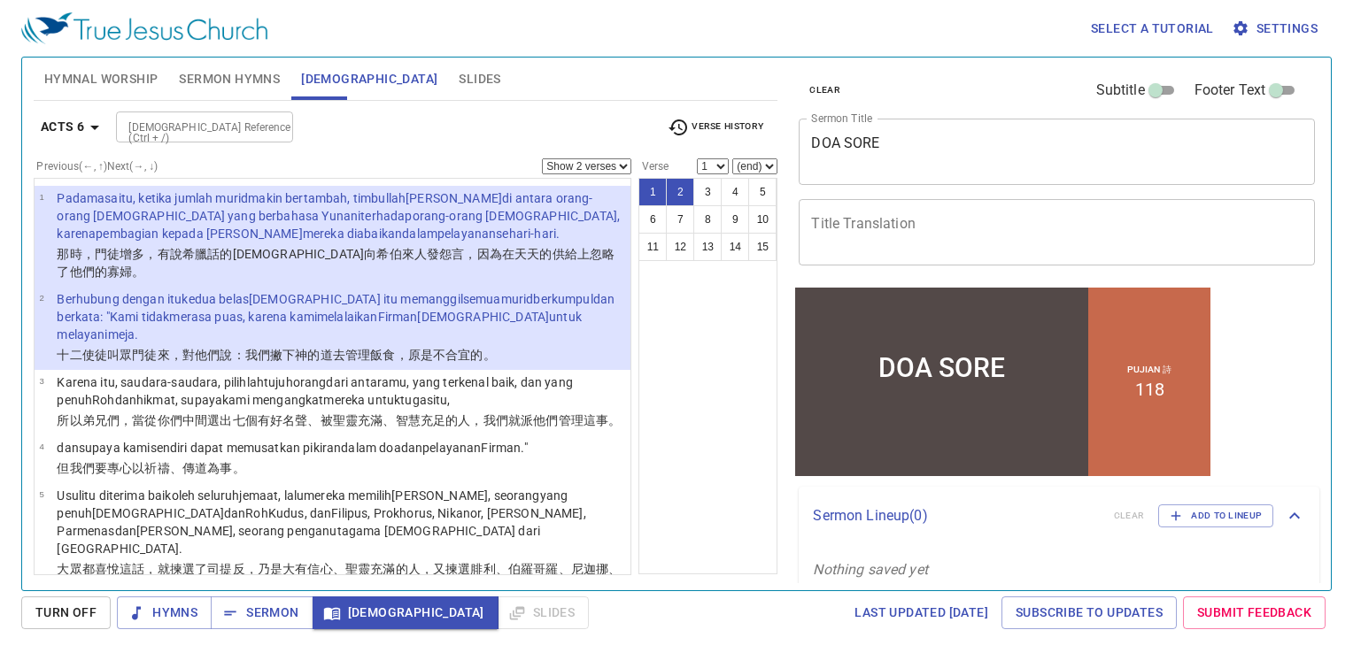
click at [590, 170] on select "Show 1 verse Show 2 verses Show 3 verses Show 4 verses Show 5 verses" at bounding box center [586, 166] width 89 height 16
select select "1"
click at [542, 158] on select "Show 1 verse Show 2 verses Show 3 verses Show 4 verses Show 5 verses" at bounding box center [586, 166] width 89 height 16
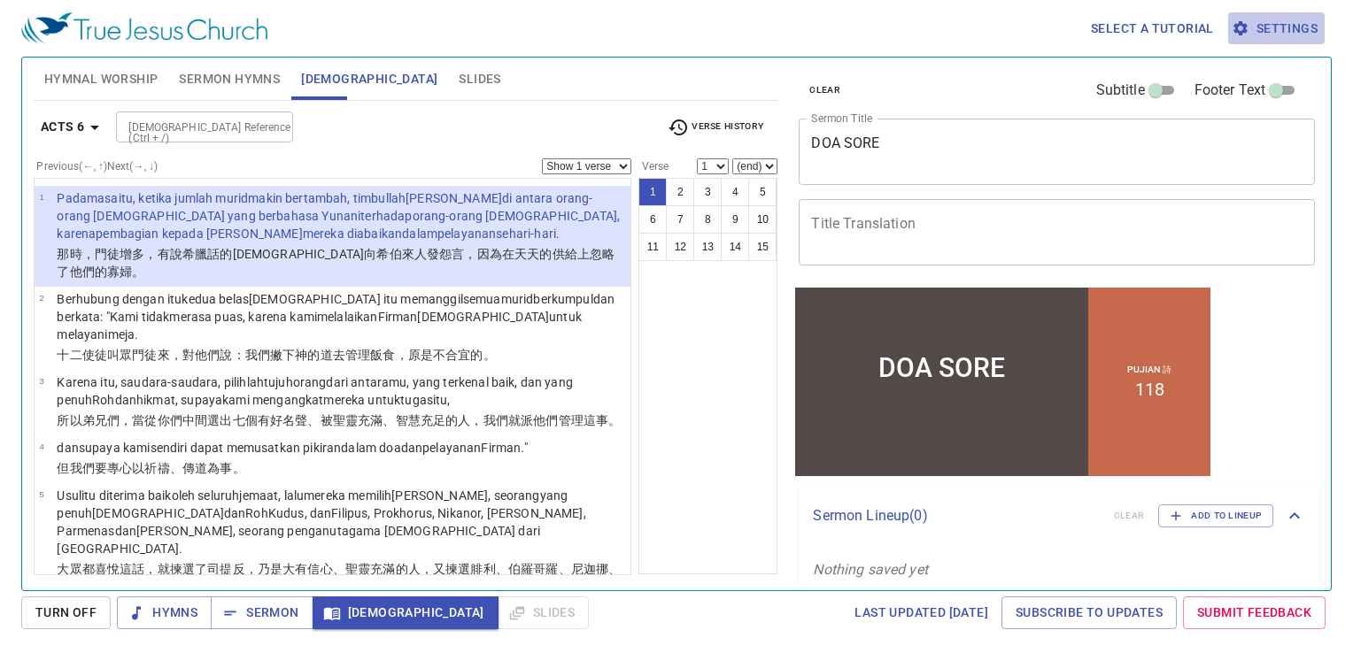
click at [1265, 31] on span "Settings" at bounding box center [1276, 29] width 82 height 22
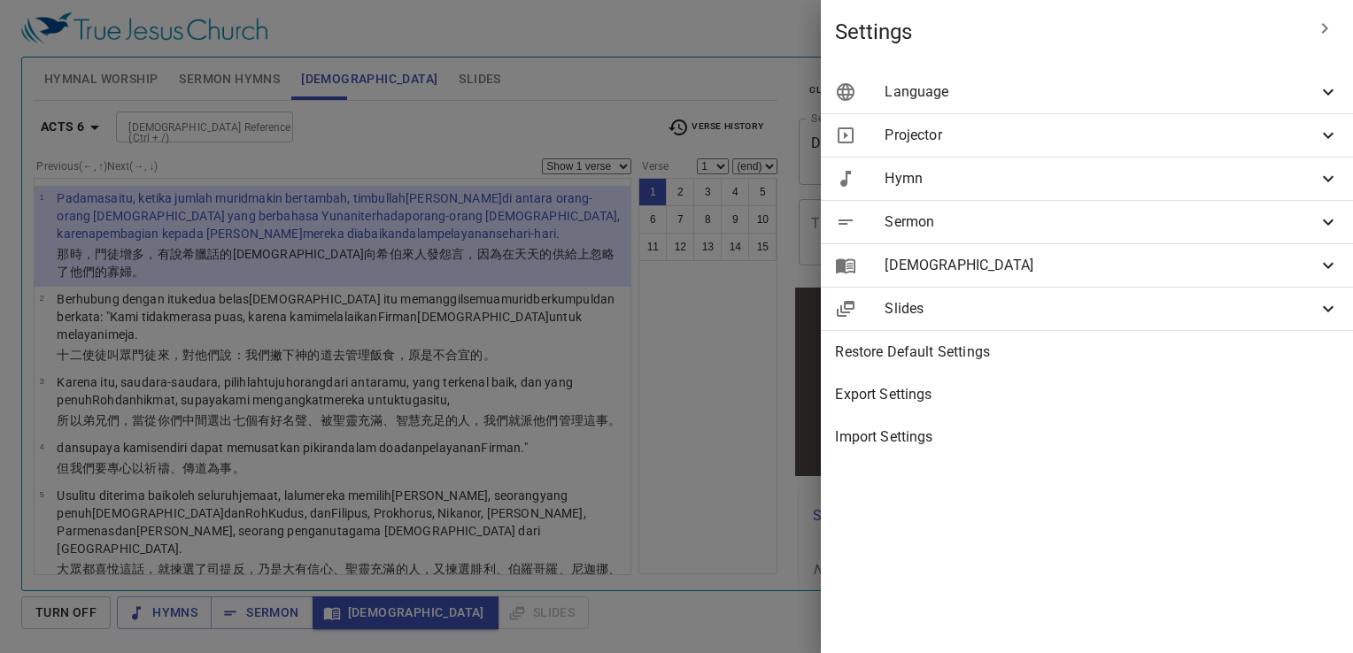
click at [1087, 271] on span "[DEMOGRAPHIC_DATA]" at bounding box center [1101, 265] width 433 height 21
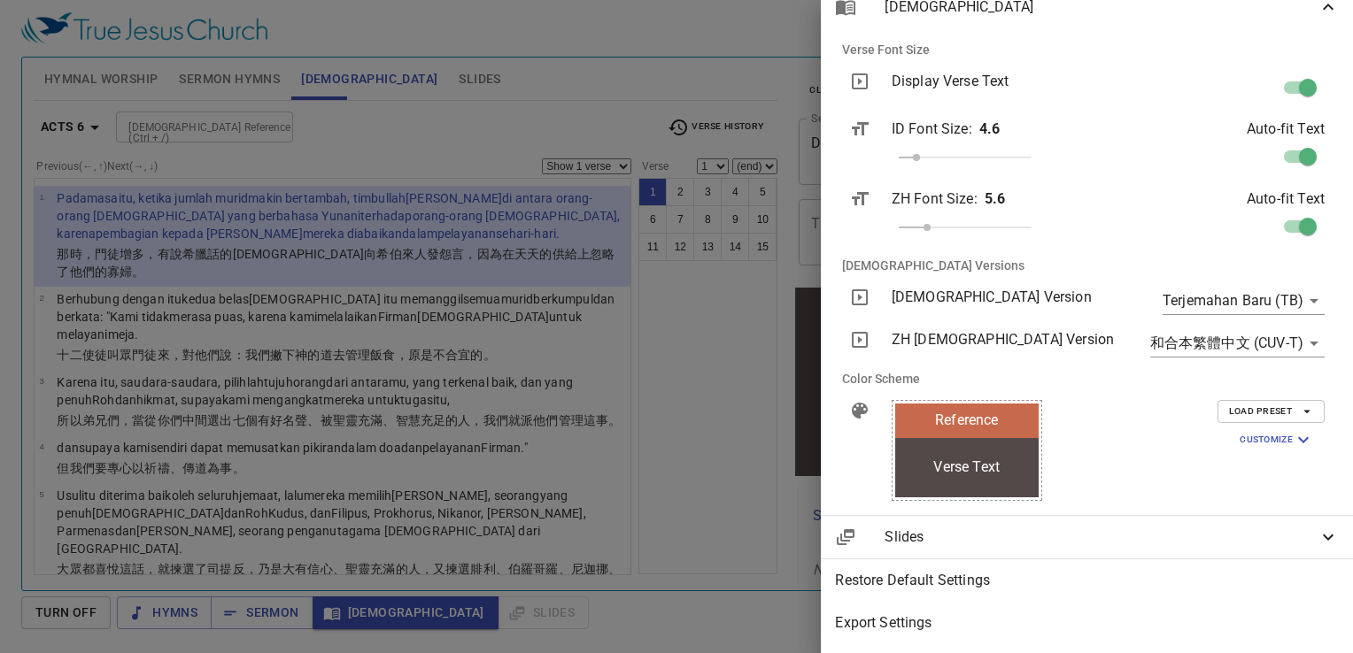
scroll to position [259, 0]
click at [1194, 345] on body "Select a tutorial Settings Hymnal Worship Sermon Hymns [DEMOGRAPHIC_DATA] Slide…" at bounding box center [676, 326] width 1353 height 653
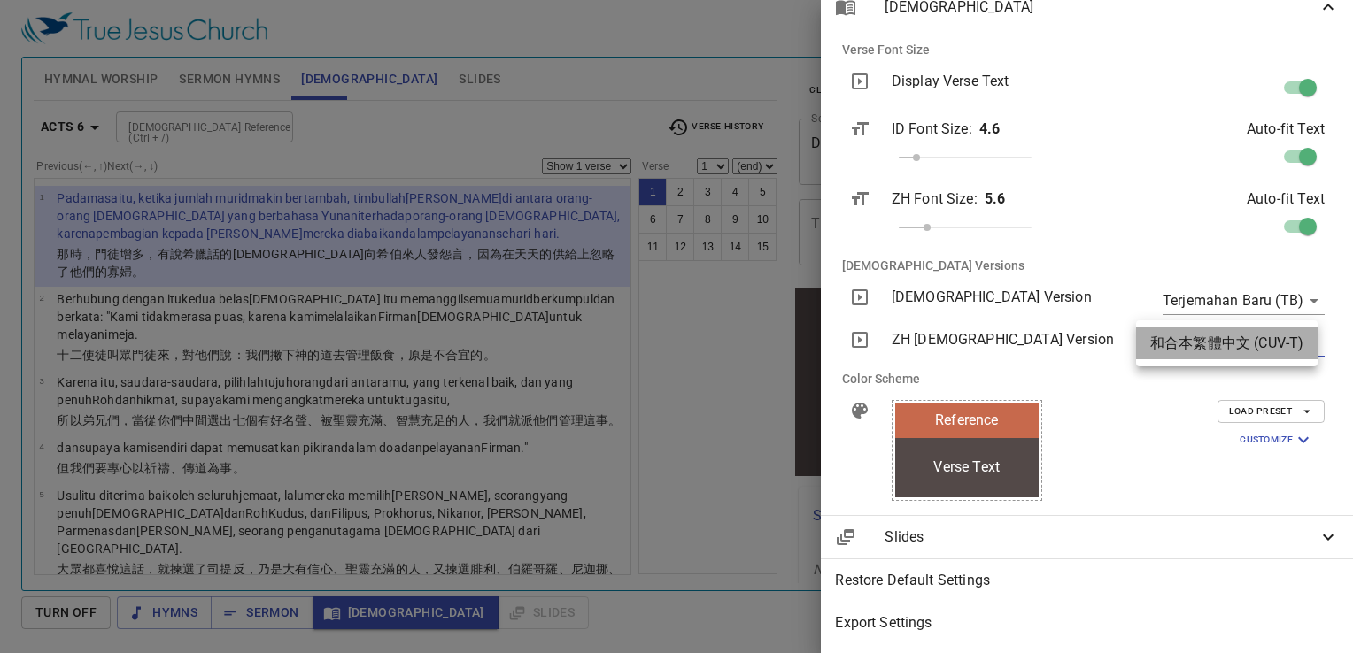
click at [1194, 345] on li "和合本繁體中文 (CUV-T)" at bounding box center [1227, 344] width 182 height 32
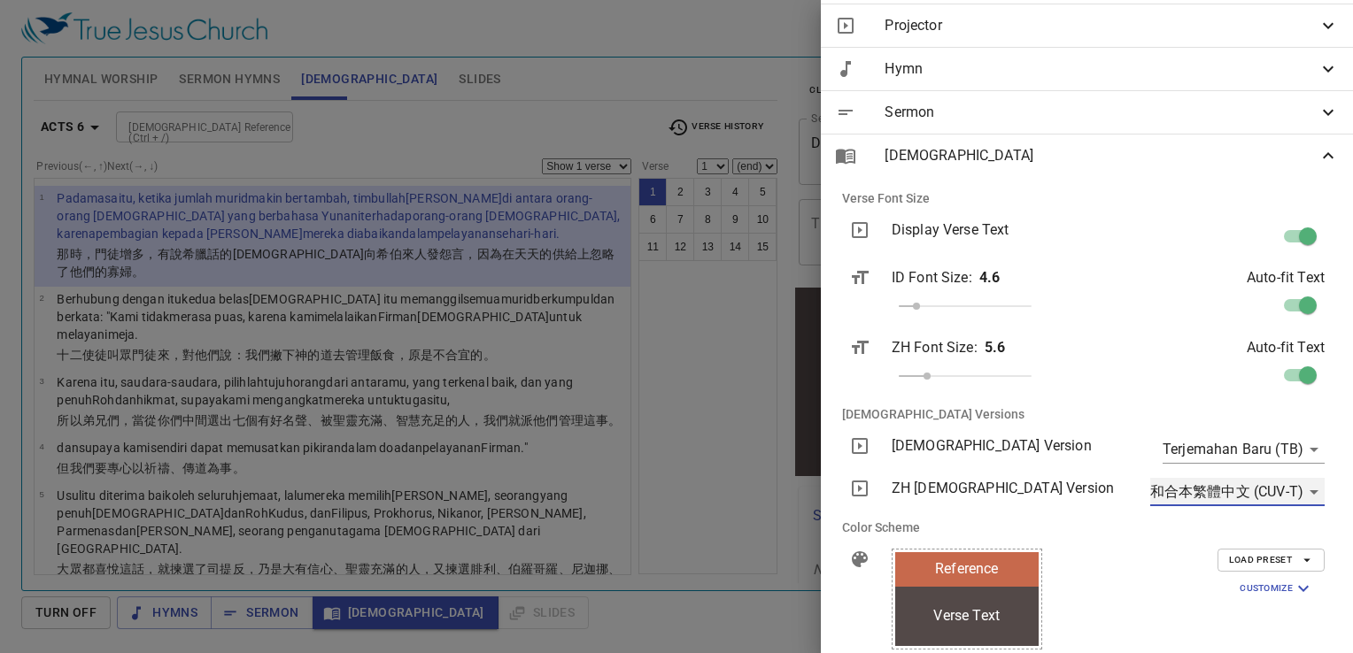
scroll to position [0, 0]
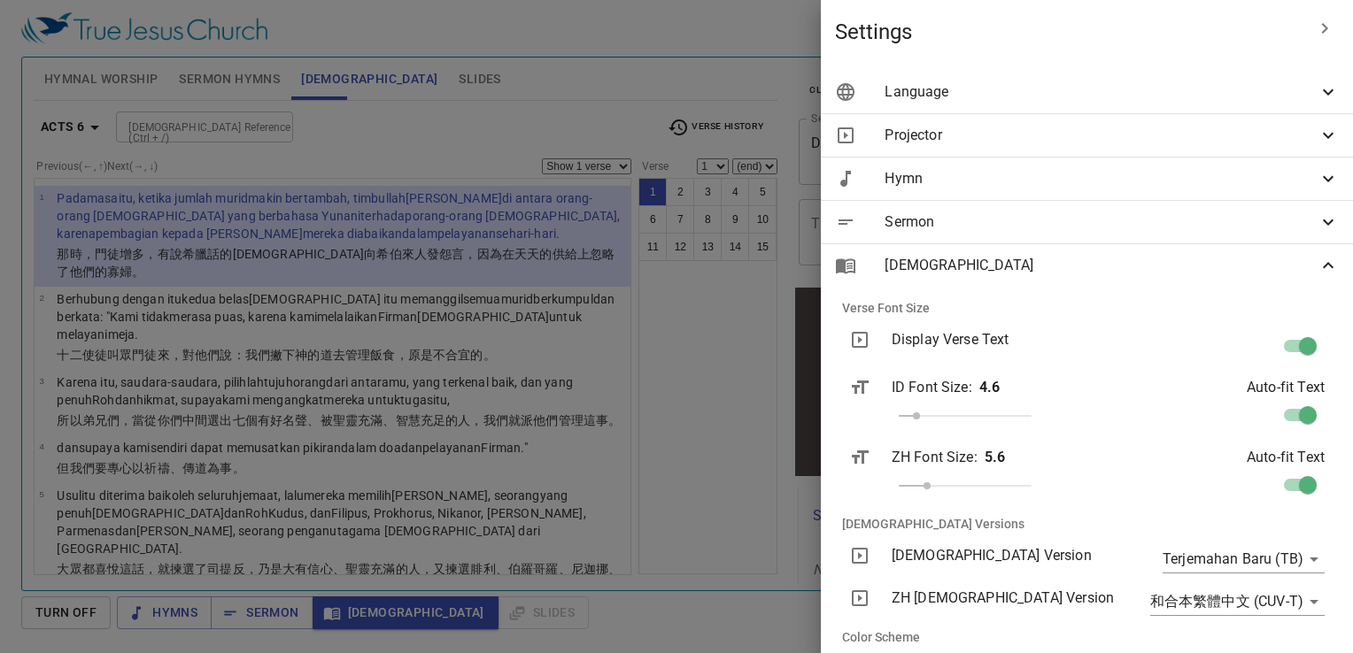
click at [1116, 261] on span "[DEMOGRAPHIC_DATA]" at bounding box center [1101, 265] width 433 height 21
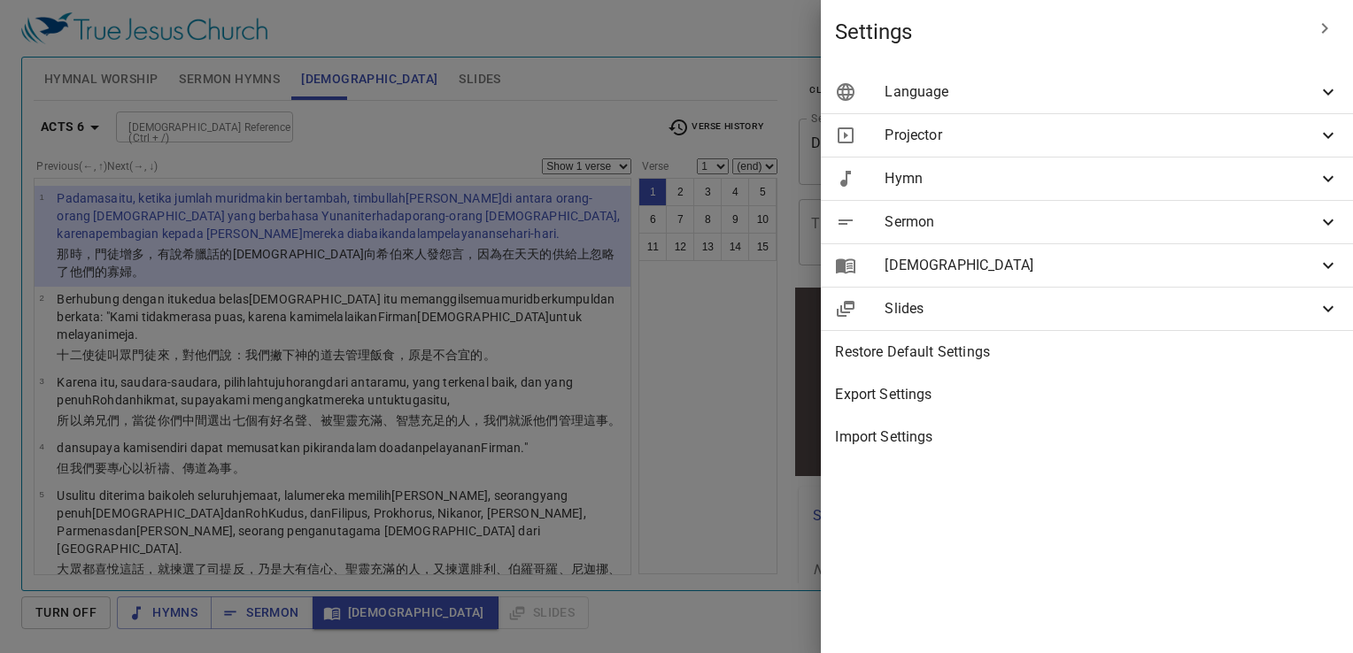
click at [1016, 227] on span "Sermon" at bounding box center [1101, 222] width 433 height 21
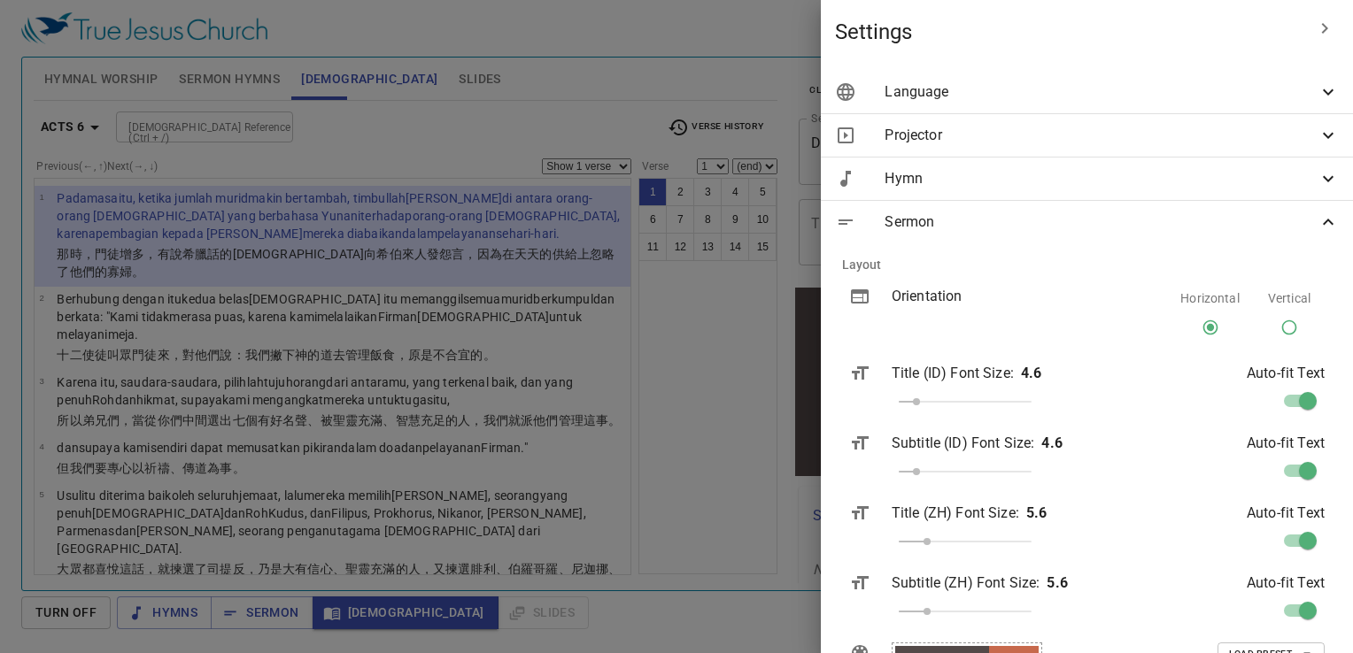
click at [1016, 227] on span "Sermon" at bounding box center [1101, 222] width 433 height 21
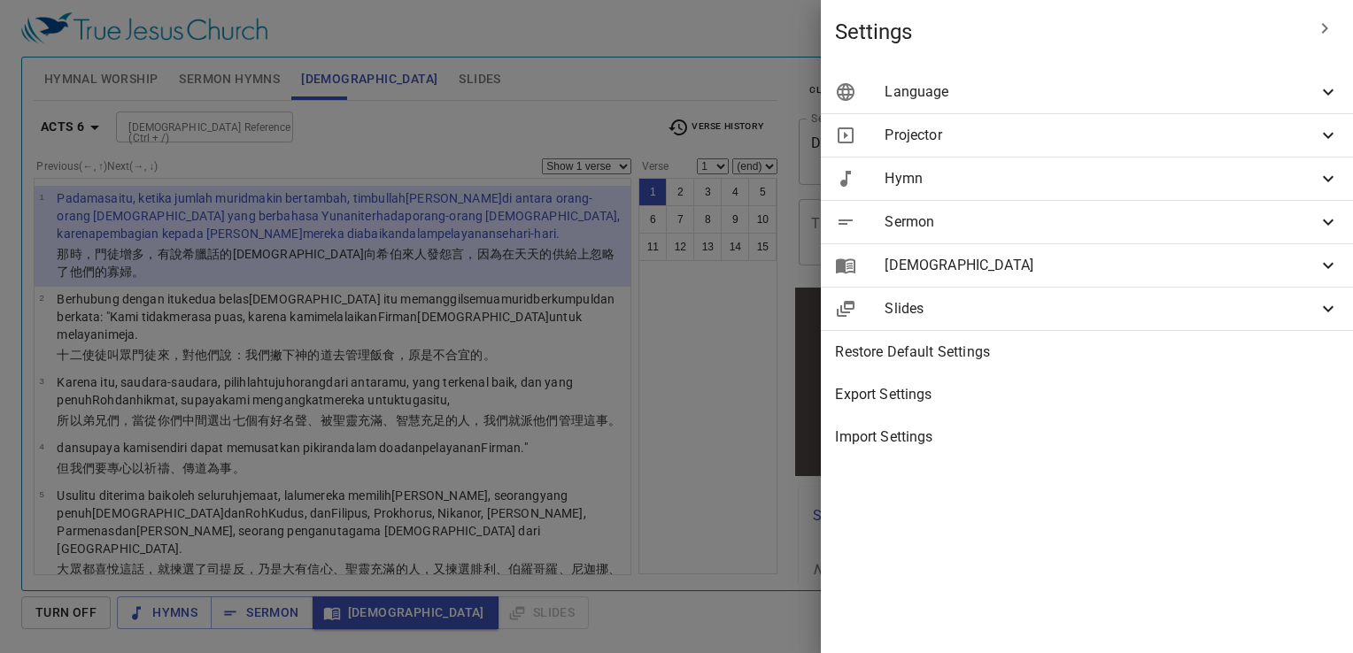
click at [1010, 179] on span "Hymn" at bounding box center [1101, 178] width 433 height 21
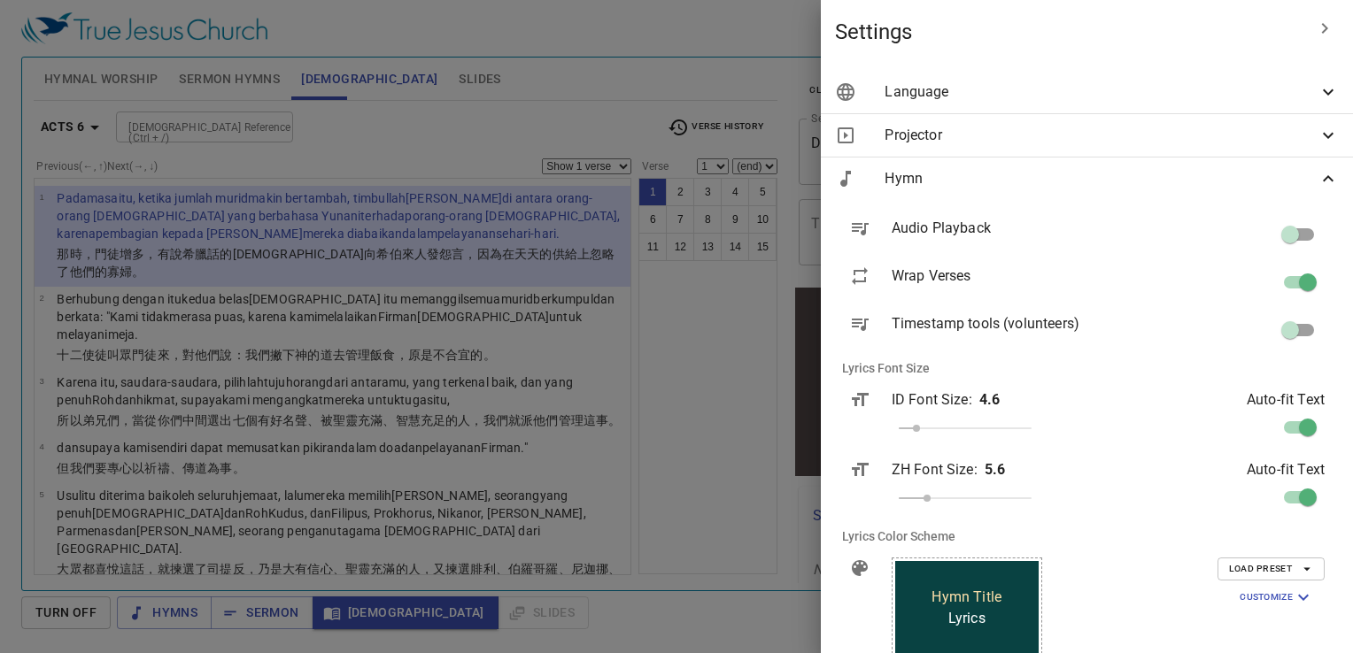
click at [1010, 179] on span "Hymn" at bounding box center [1101, 178] width 433 height 21
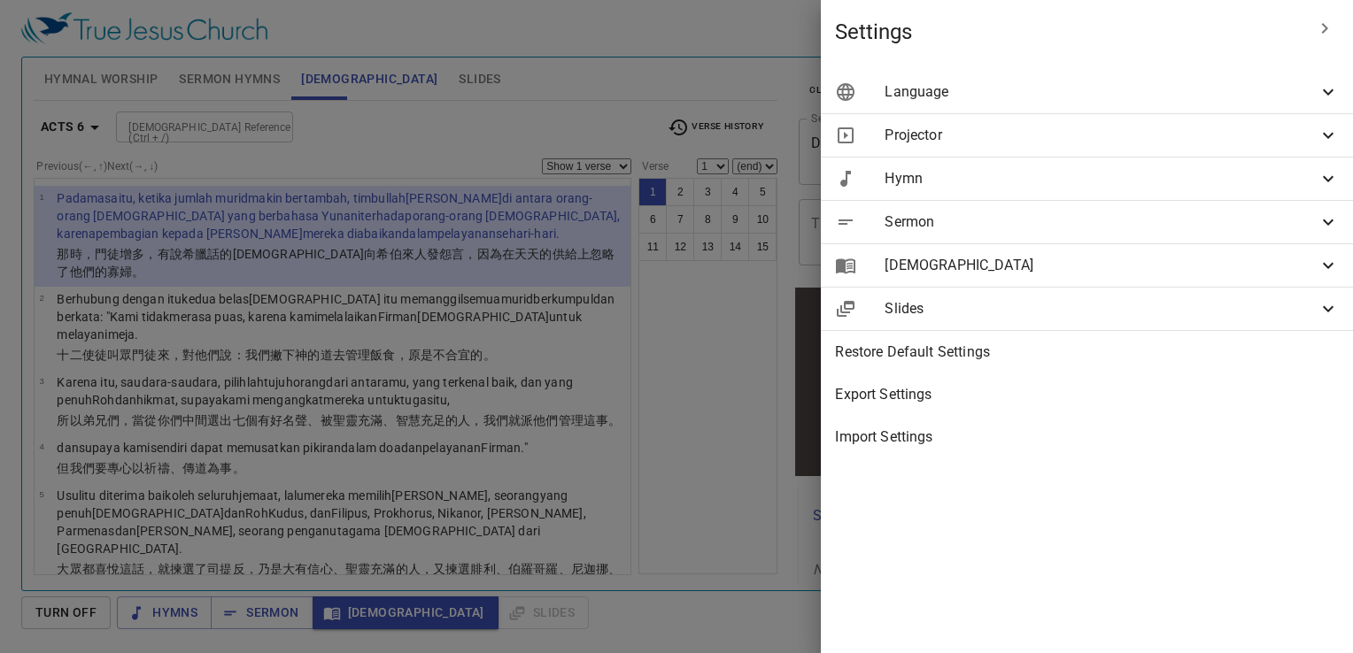
click at [1010, 179] on span "Hymn" at bounding box center [1101, 178] width 433 height 21
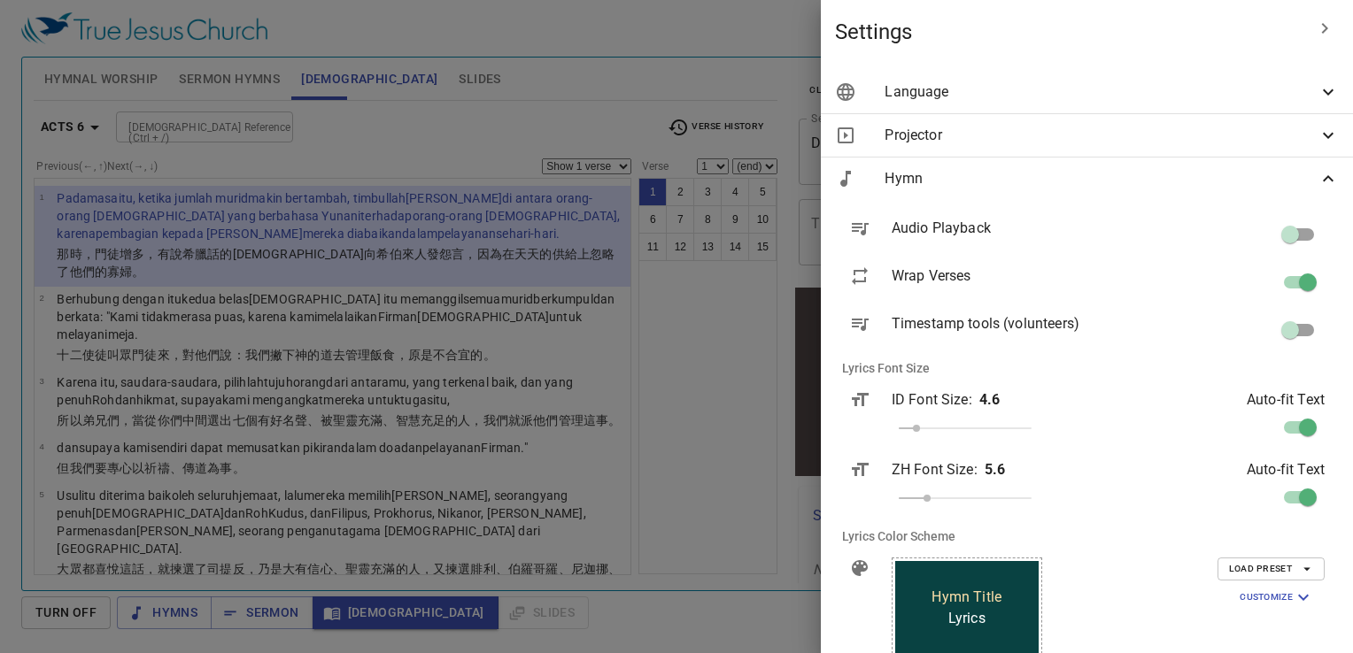
click at [761, 87] on div at bounding box center [676, 326] width 1353 height 653
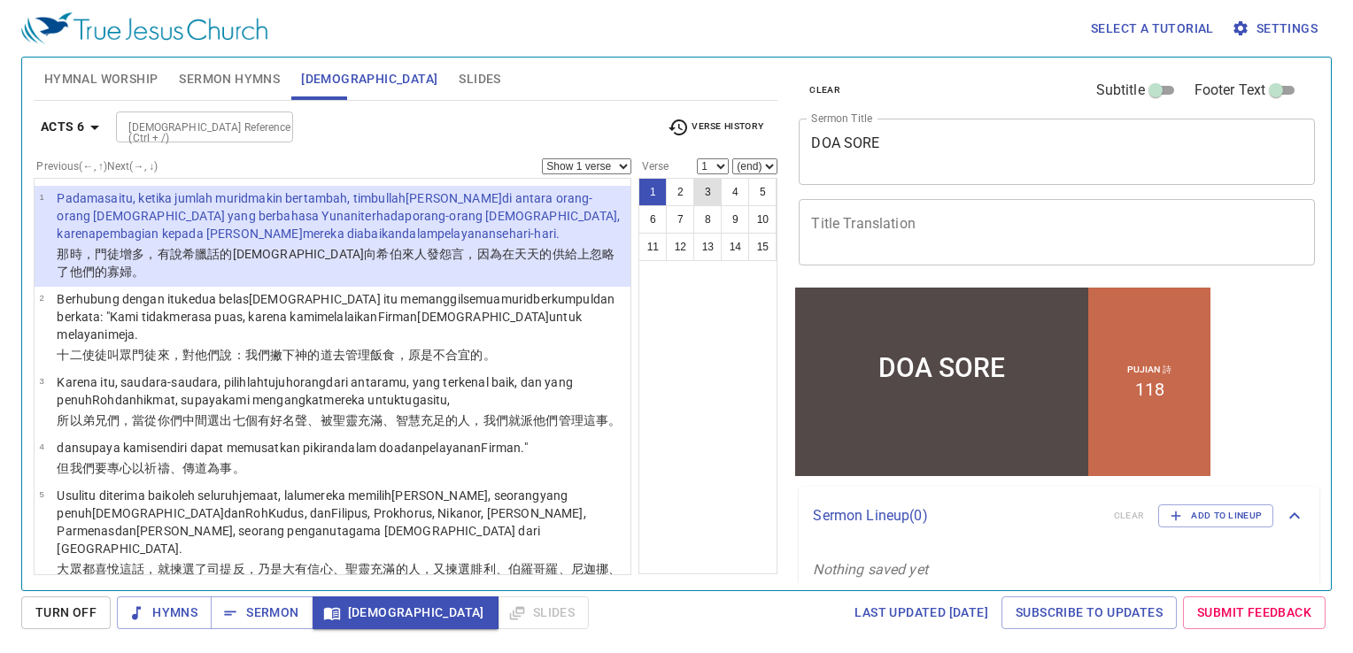
click at [701, 183] on button "3" at bounding box center [707, 192] width 28 height 28
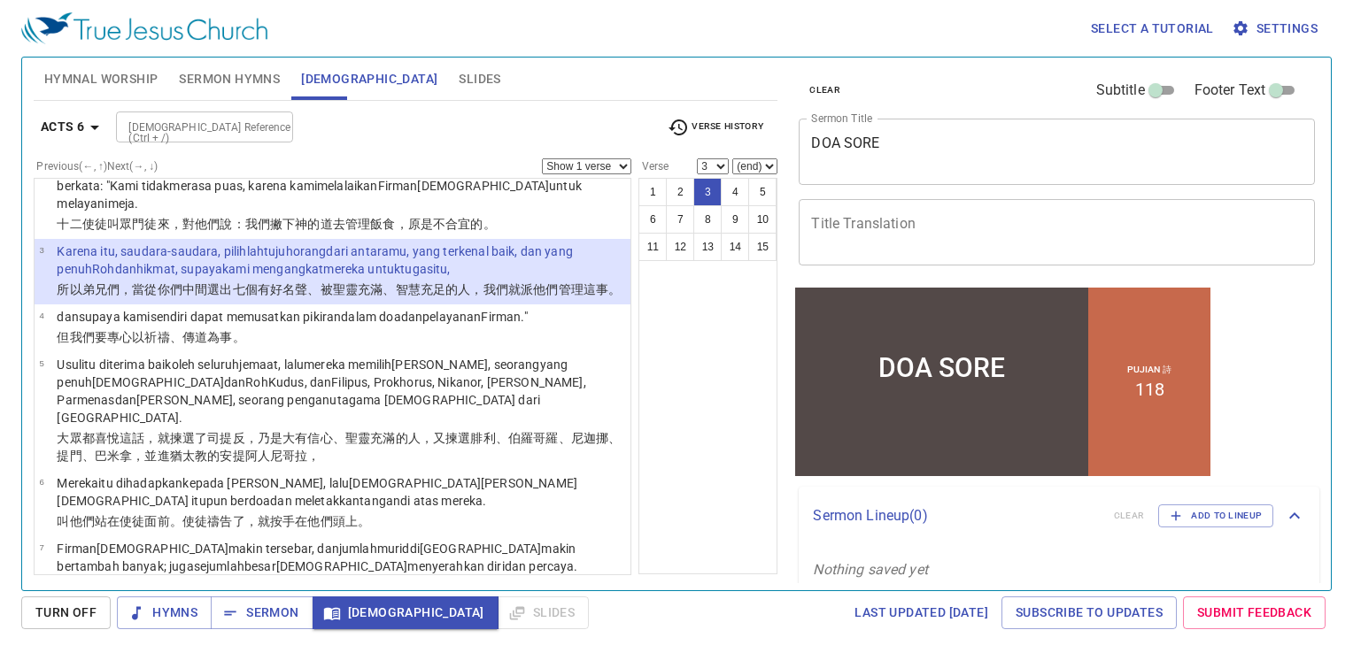
scroll to position [131, 0]
click at [734, 191] on button "4" at bounding box center [735, 192] width 28 height 28
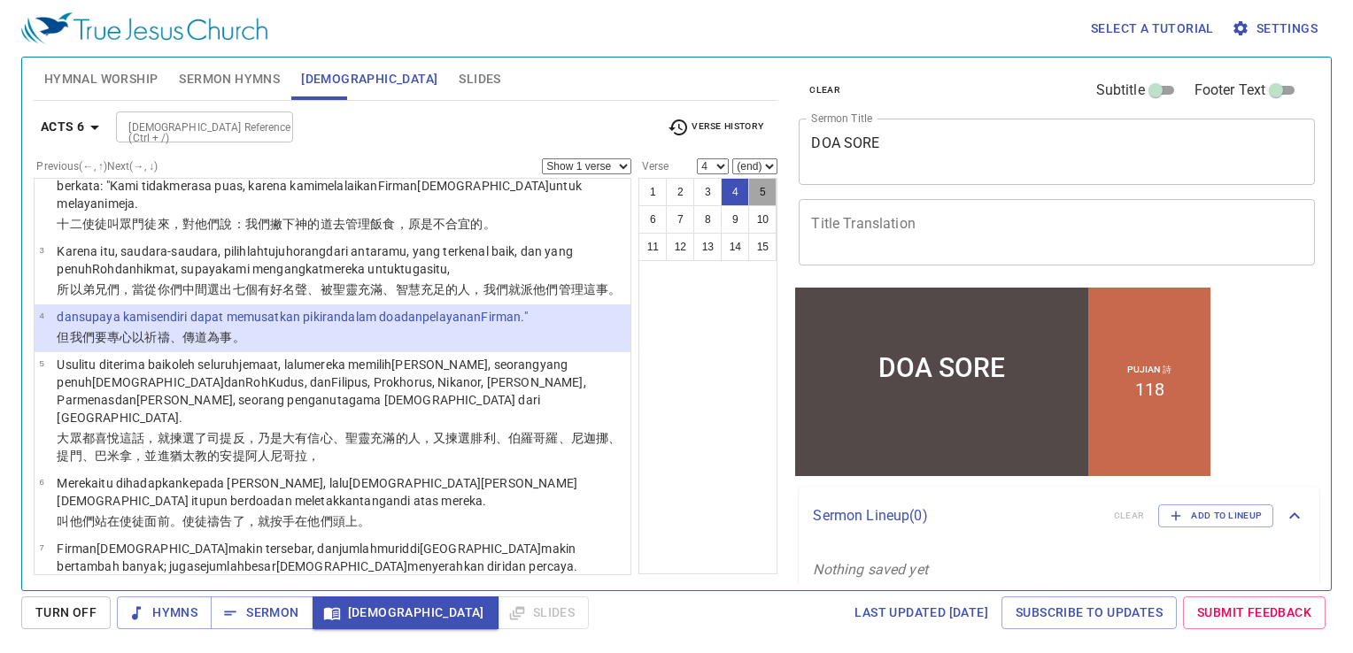
click at [764, 190] on button "5" at bounding box center [762, 192] width 28 height 28
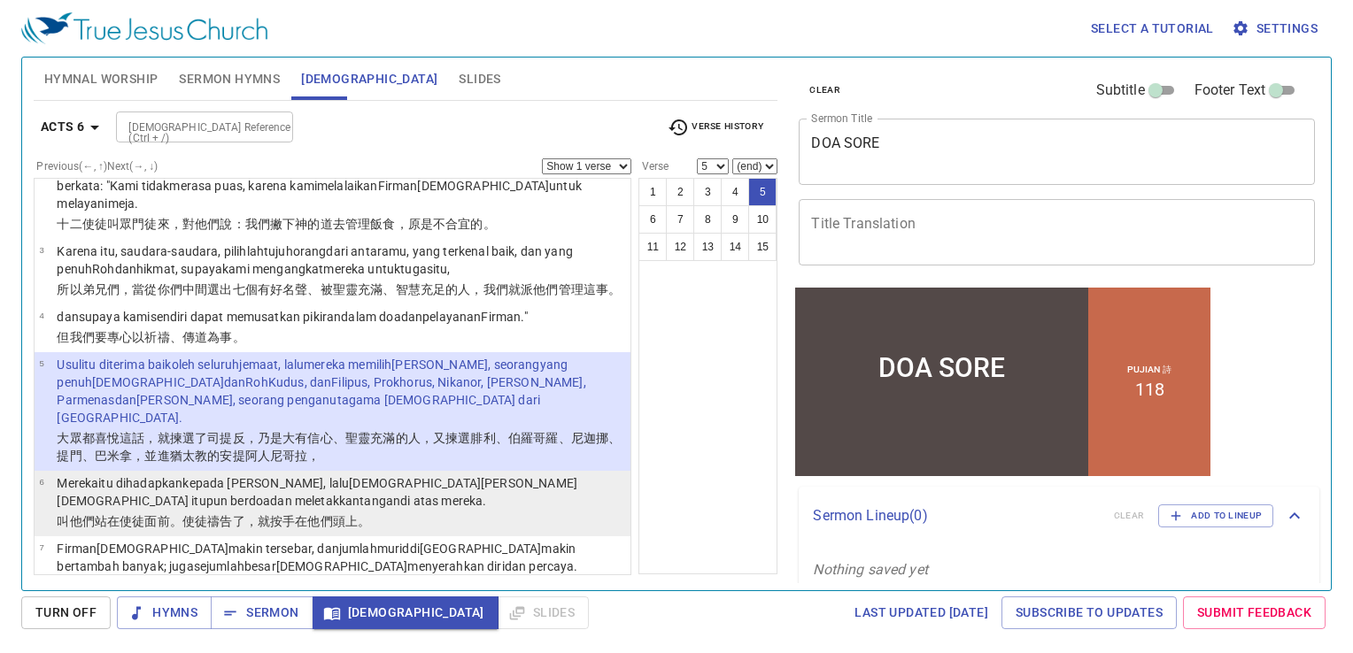
click at [390, 475] on p "Mereka itu dihadapkan kepada [DEMOGRAPHIC_DATA][PERSON_NAME][DEMOGRAPHIC_DATA] …" at bounding box center [341, 492] width 568 height 35
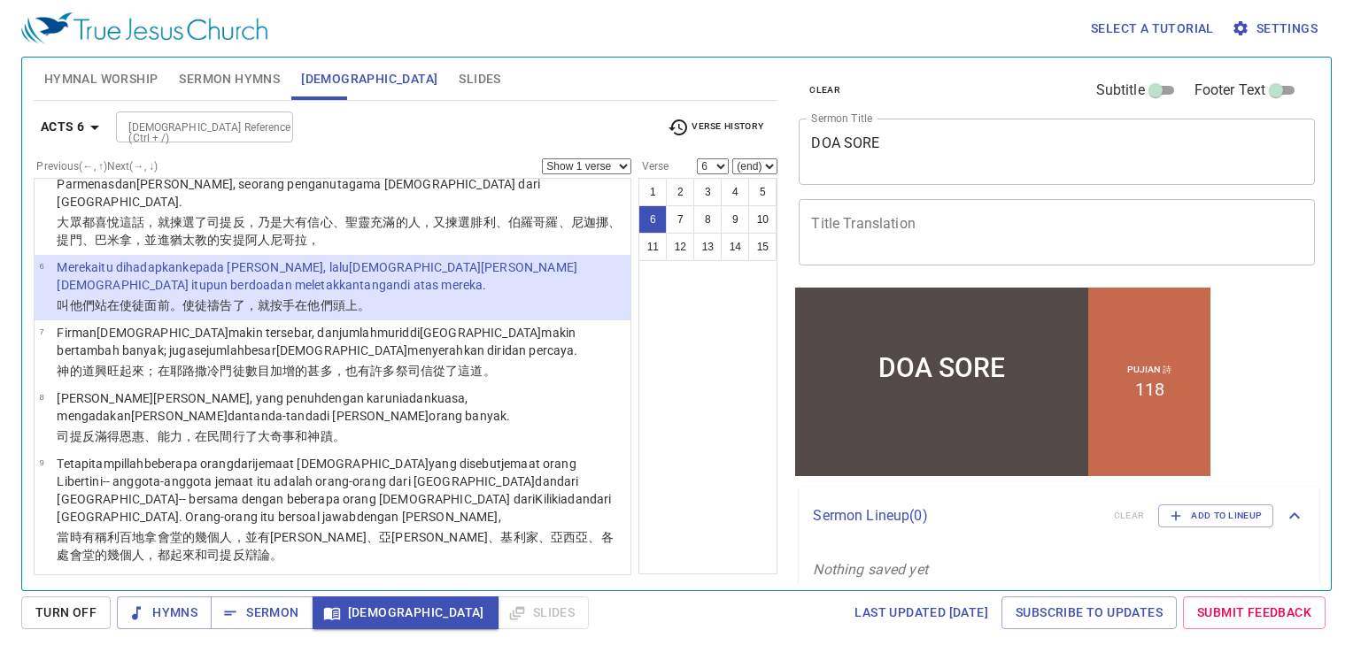
scroll to position [354, 0]
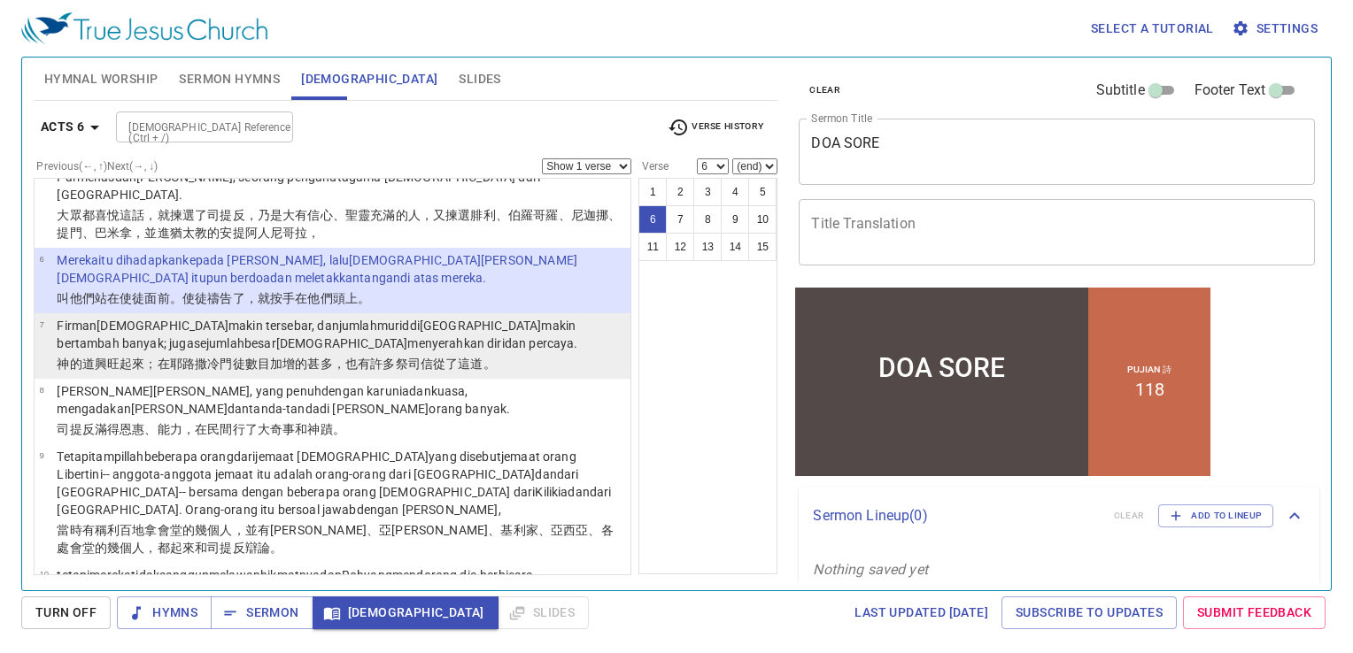
drag, startPoint x: 458, startPoint y: 301, endPoint x: 425, endPoint y: 301, distance: 32.8
click at [425, 317] on p "[PERSON_NAME] [DEMOGRAPHIC_DATA] makin tersebar , [PERSON_NAME] jumlah murid di…" at bounding box center [341, 334] width 568 height 35
select select "7"
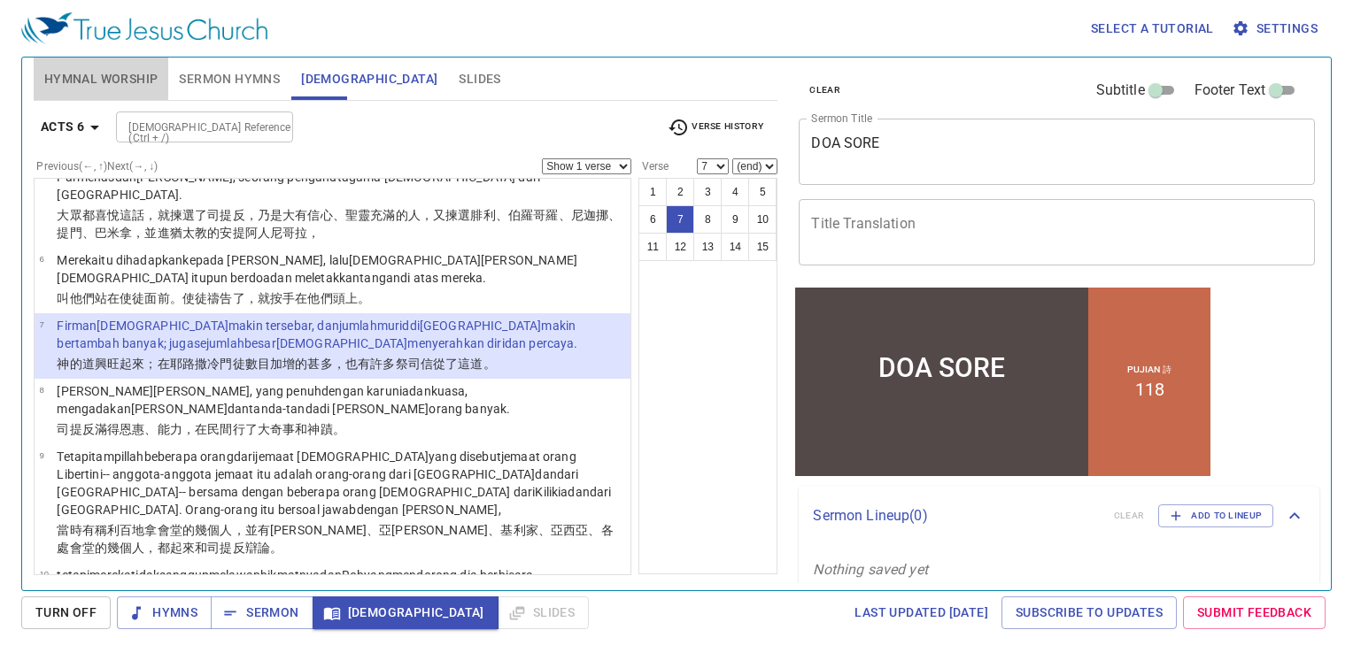
click at [127, 90] on button "Hymnal Worship" at bounding box center [101, 79] width 135 height 42
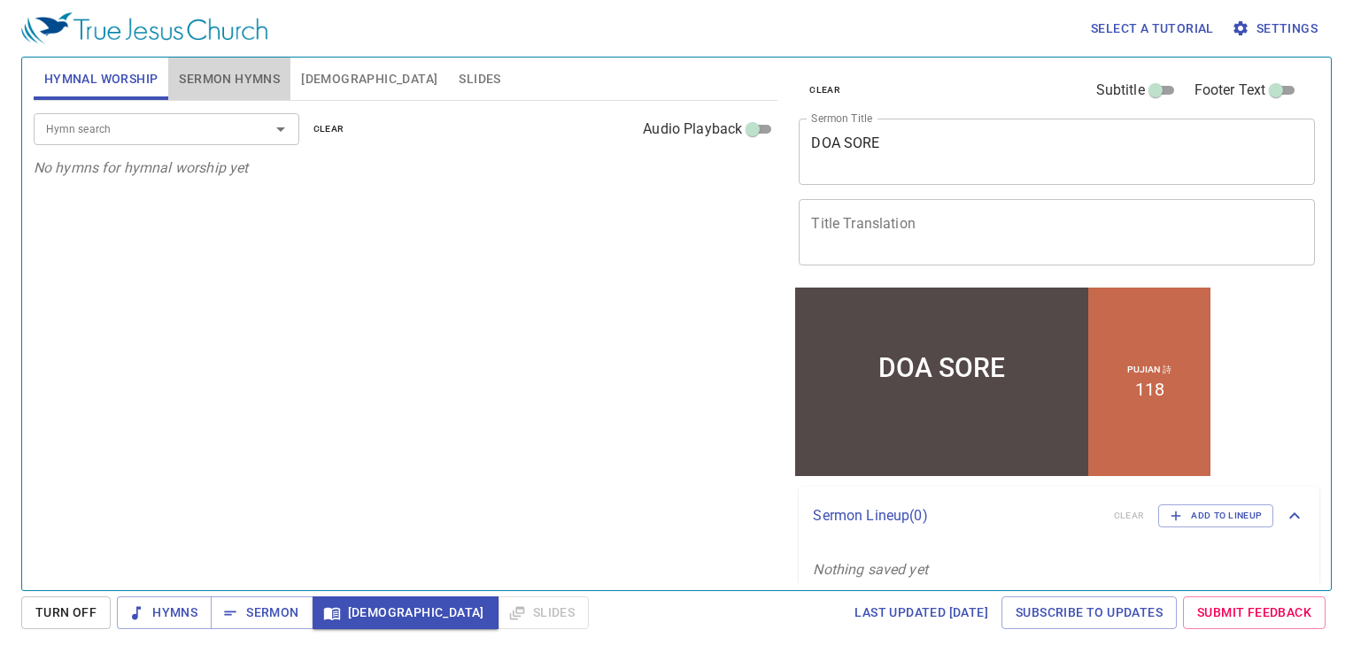
click at [221, 80] on span "Sermon Hymns" at bounding box center [229, 79] width 101 height 22
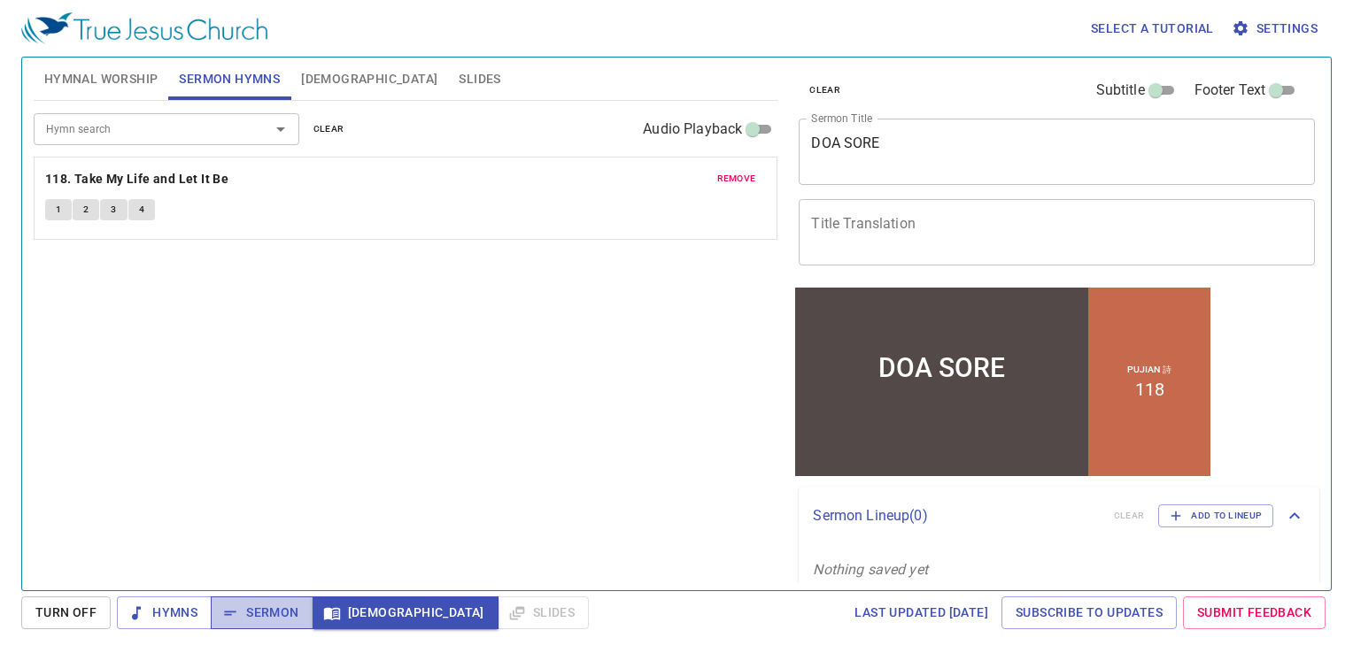
click at [264, 606] on span "Sermon" at bounding box center [261, 613] width 73 height 22
